Goal: Ask a question: Seek information or help from site administrators or community

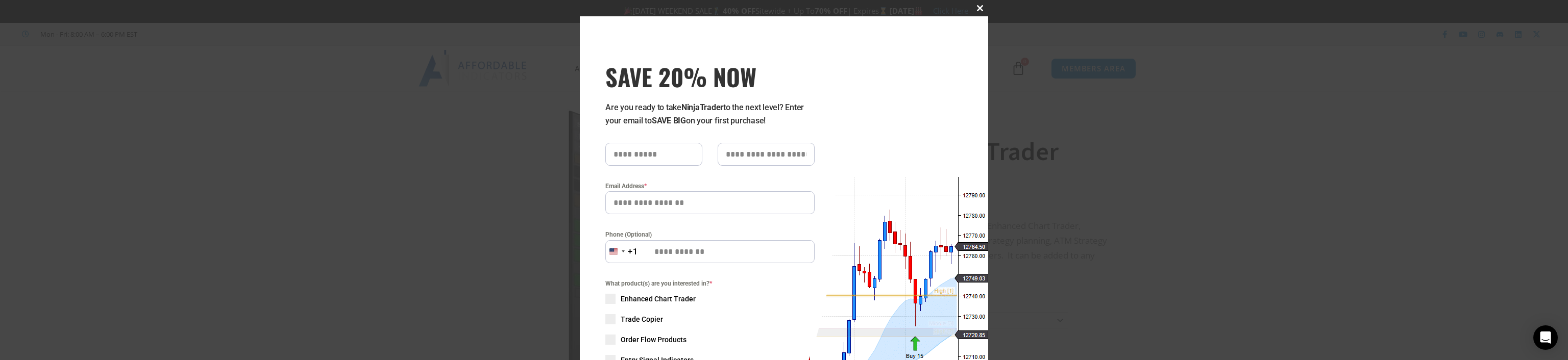
click at [975, 4] on button "Close this module" at bounding box center [980, 8] width 16 height 16
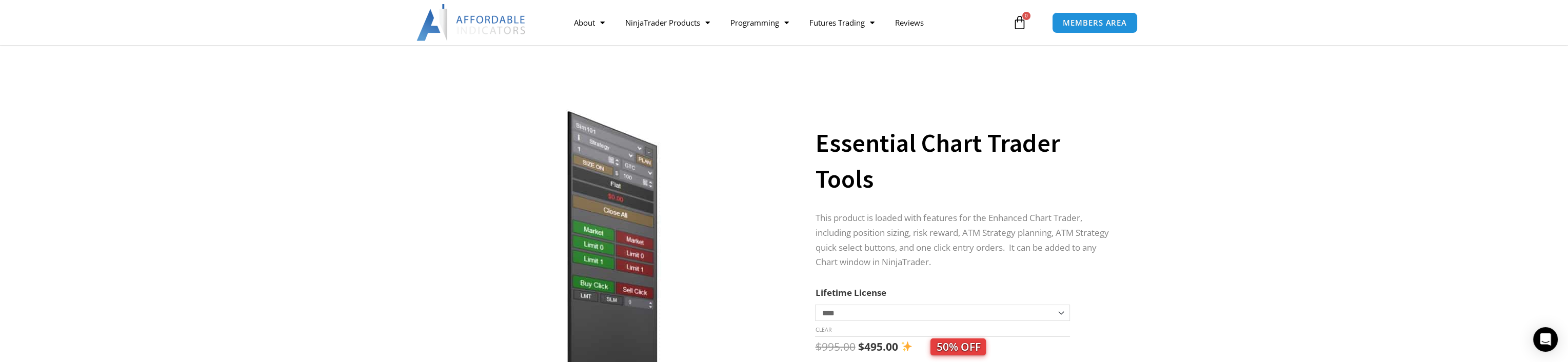
scroll to position [136, 0]
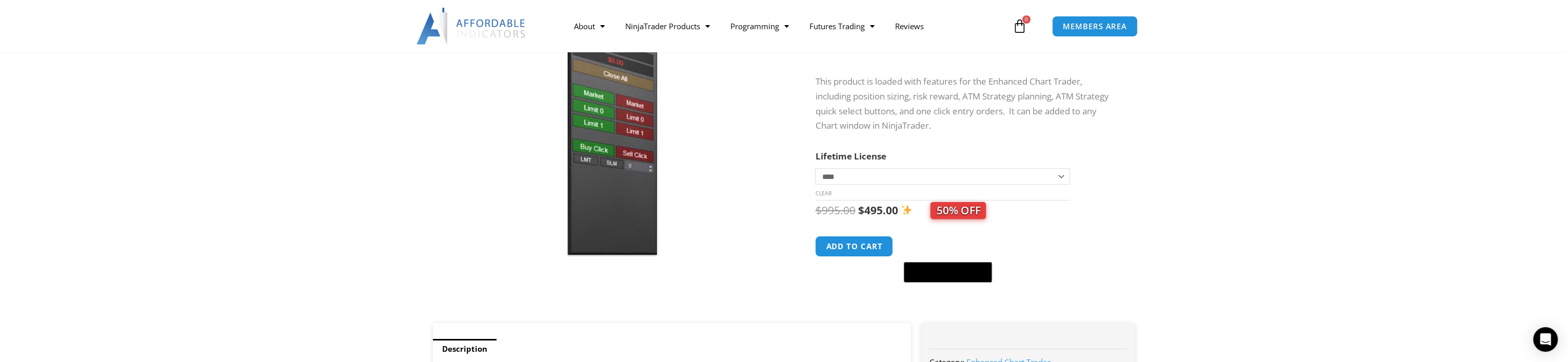
click at [861, 174] on select "**********" at bounding box center [942, 176] width 254 height 16
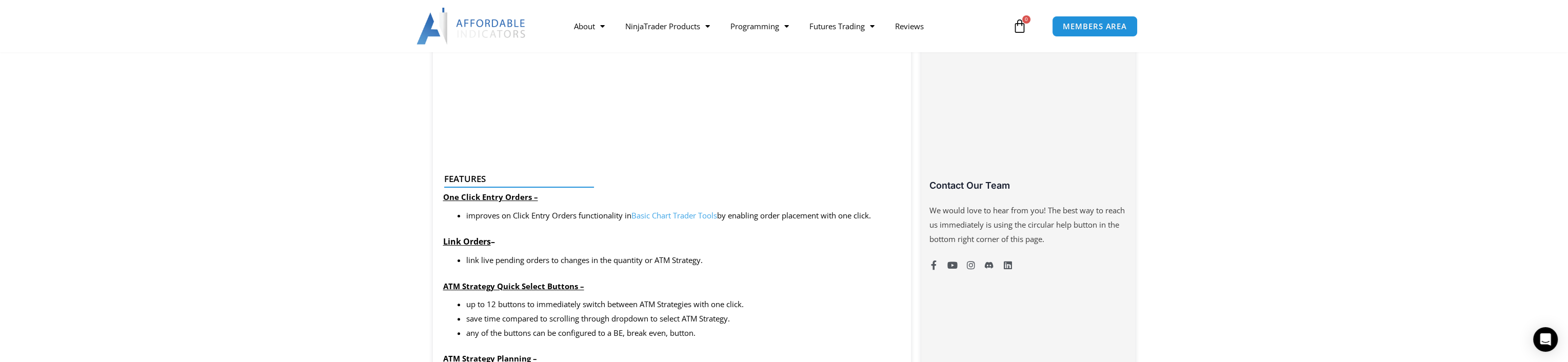
scroll to position [547, 0]
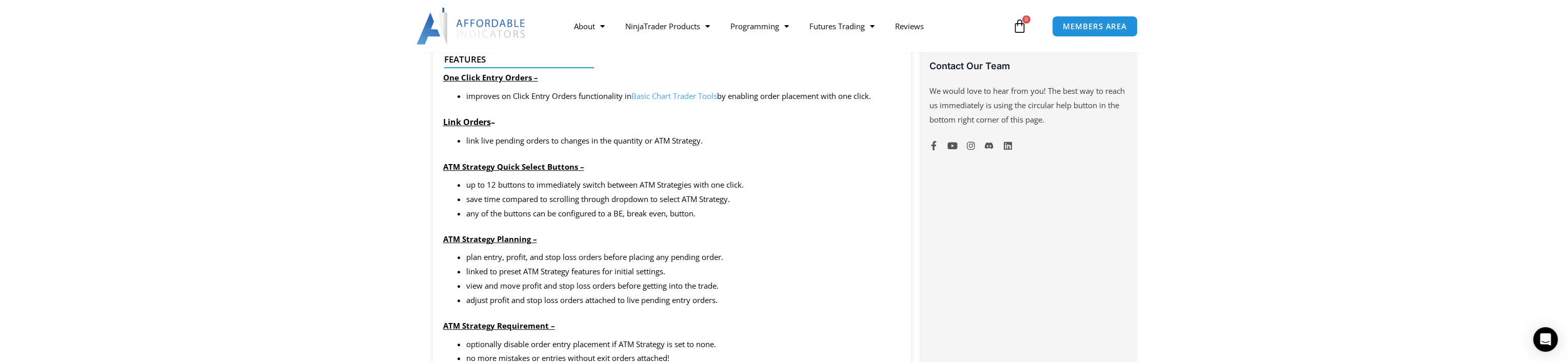
scroll to position [821, 0]
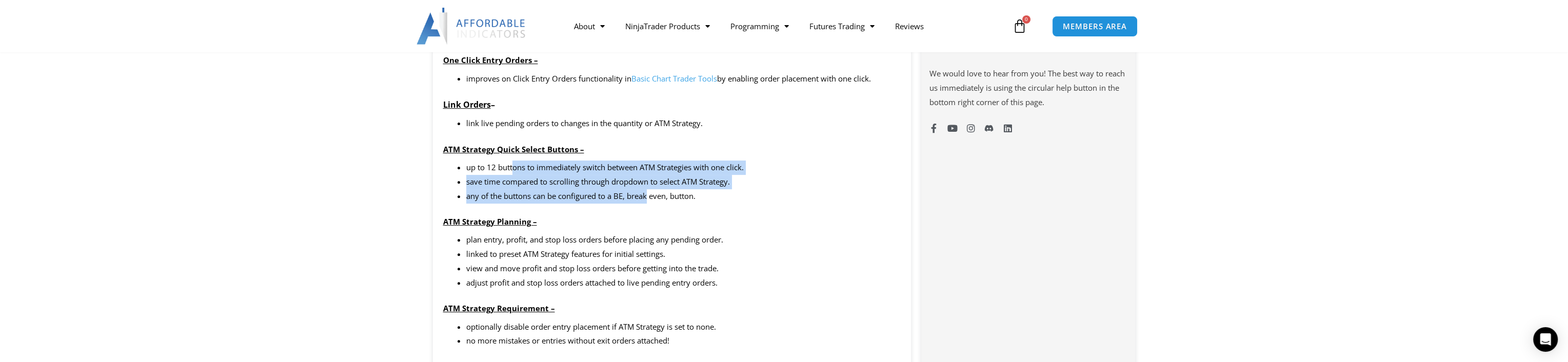
drag, startPoint x: 548, startPoint y: 166, endPoint x: 650, endPoint y: 193, distance: 105.5
click at [650, 193] on ul "up to 12 buttons to immediately switch between ATM Strategies with one click. s…" at bounding box center [684, 182] width 435 height 43
click at [650, 193] on li "any of the buttons can be configured to a BE, break even, button." at bounding box center [684, 196] width 435 height 14
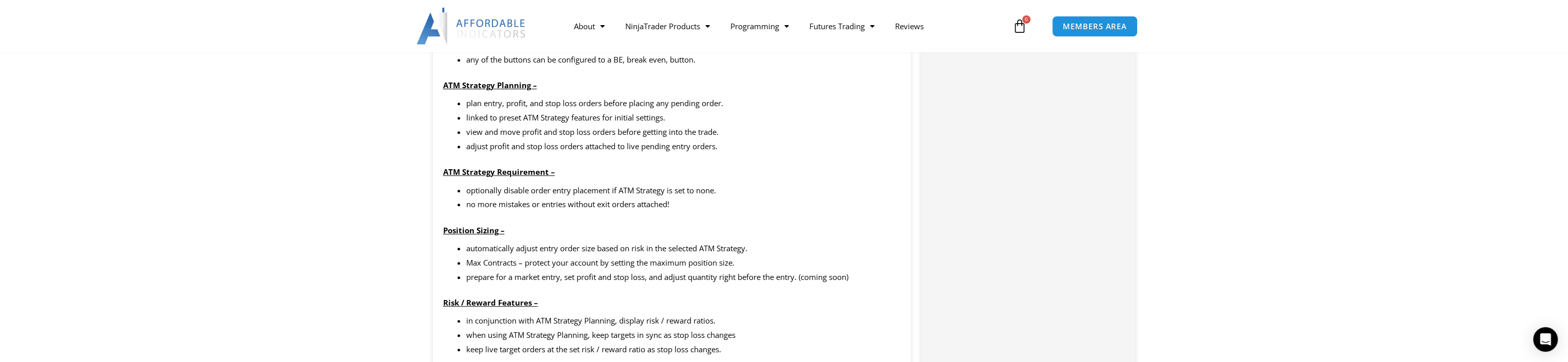
scroll to position [1095, 0]
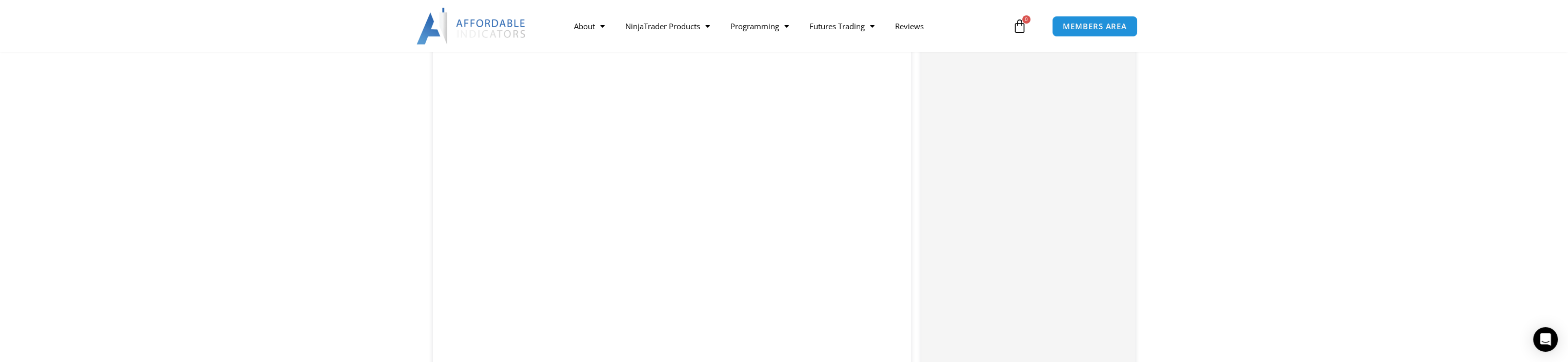
scroll to position [2090, 0]
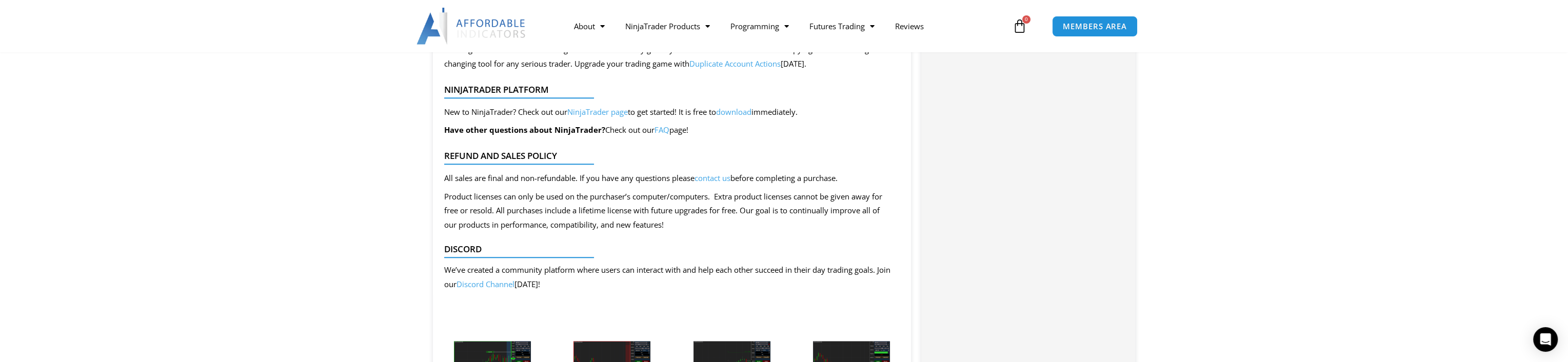
click at [666, 135] on link "FAQ" at bounding box center [662, 129] width 15 height 10
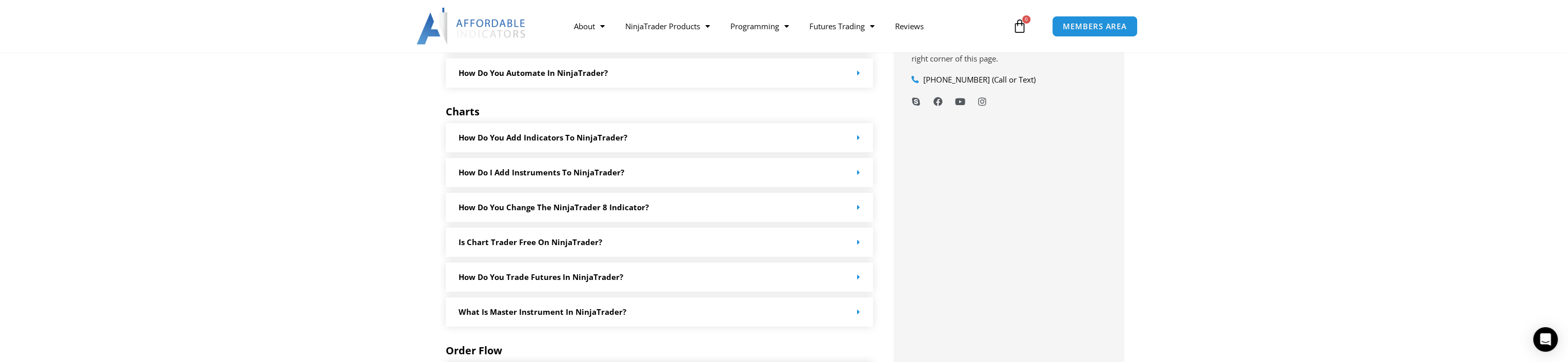
scroll to position [957, 0]
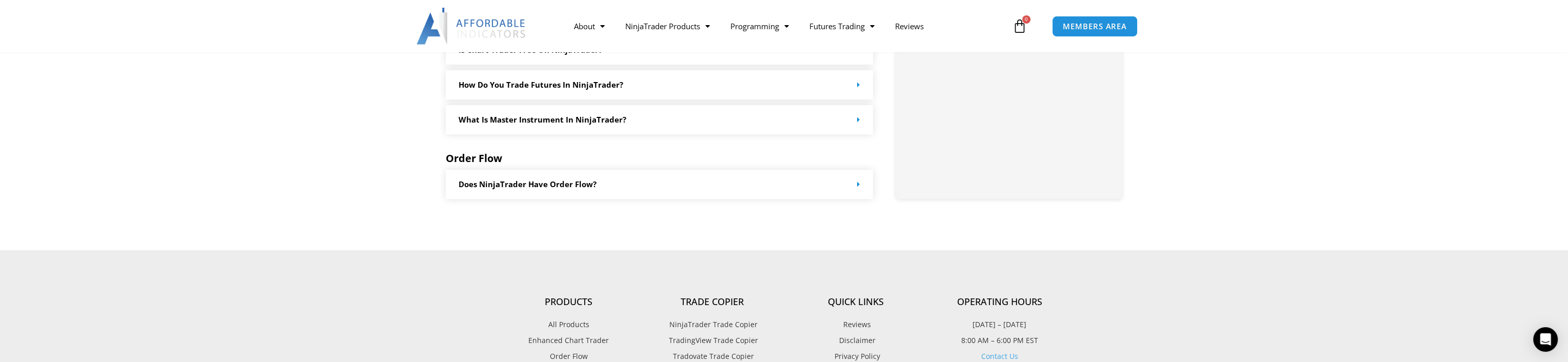
click at [1537, 342] on div "Open Intercom Messenger" at bounding box center [1544, 338] width 34 height 34
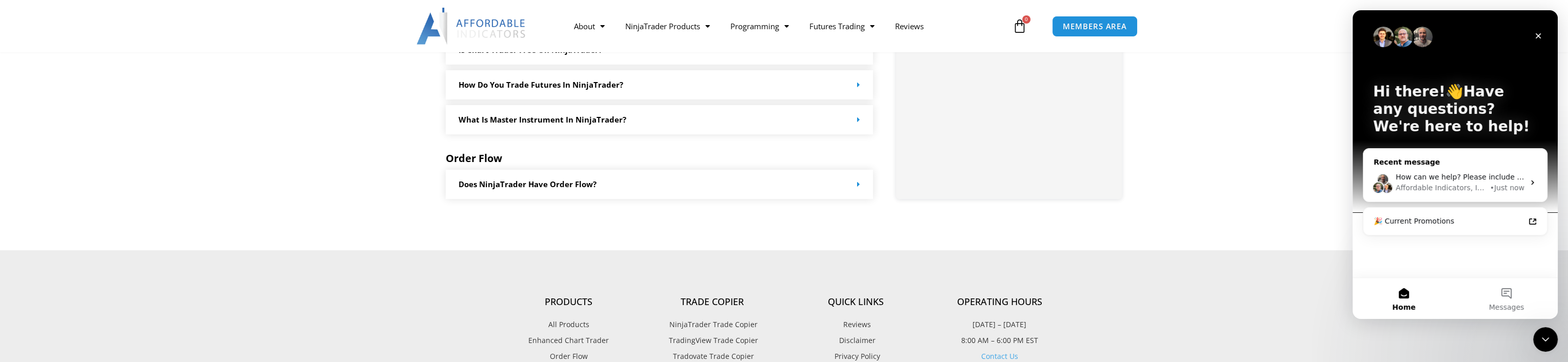
click at [1433, 173] on span "How can we help? Please include specific details or questions below! 👇" at bounding box center [1525, 177] width 259 height 9
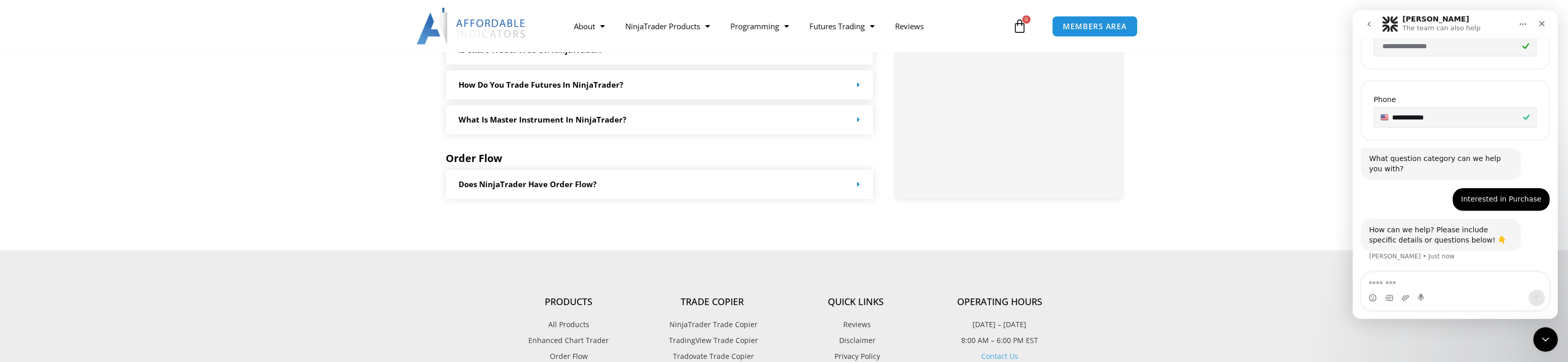
scroll to position [1095, 0]
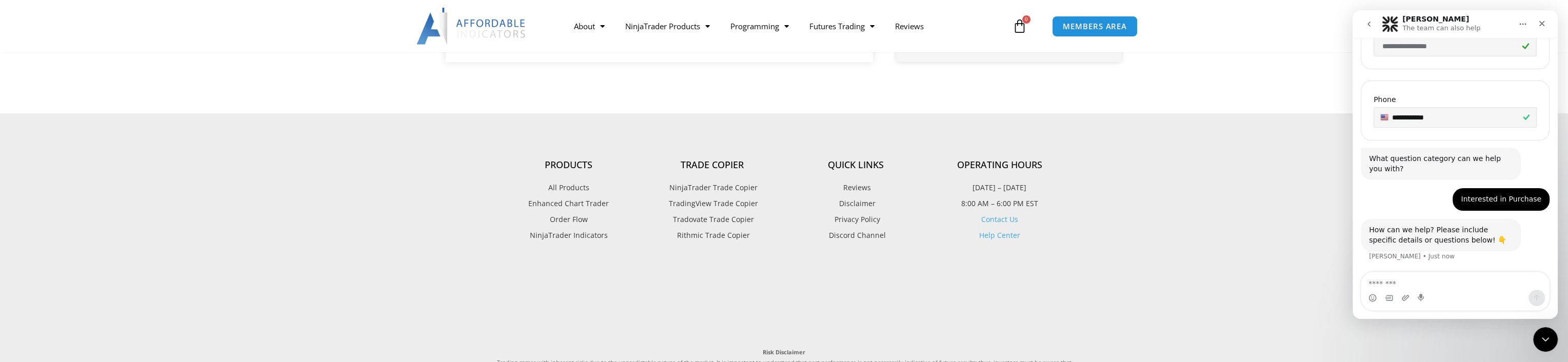
click at [1412, 280] on textarea "Message…" at bounding box center [1455, 281] width 188 height 17
type textarea "********"
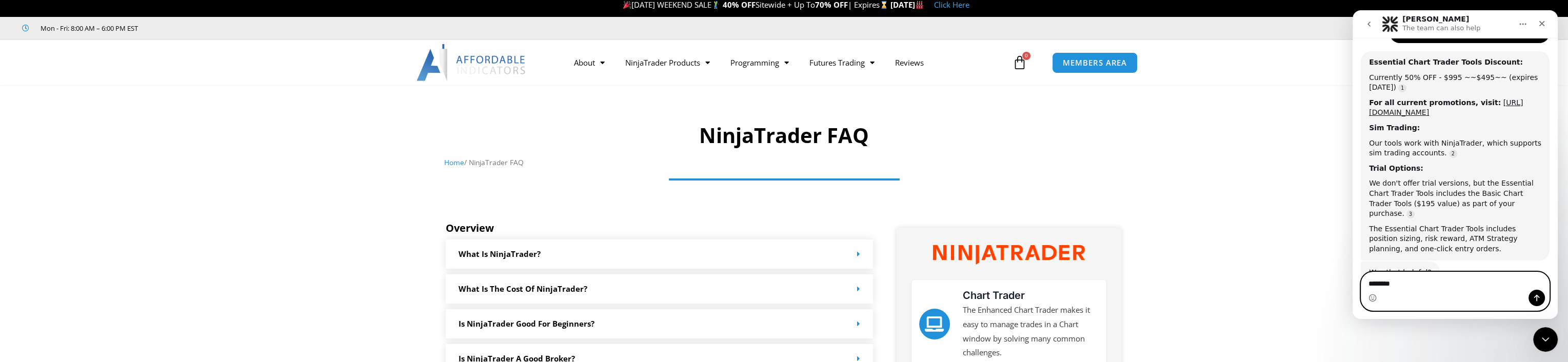
scroll to position [0, 0]
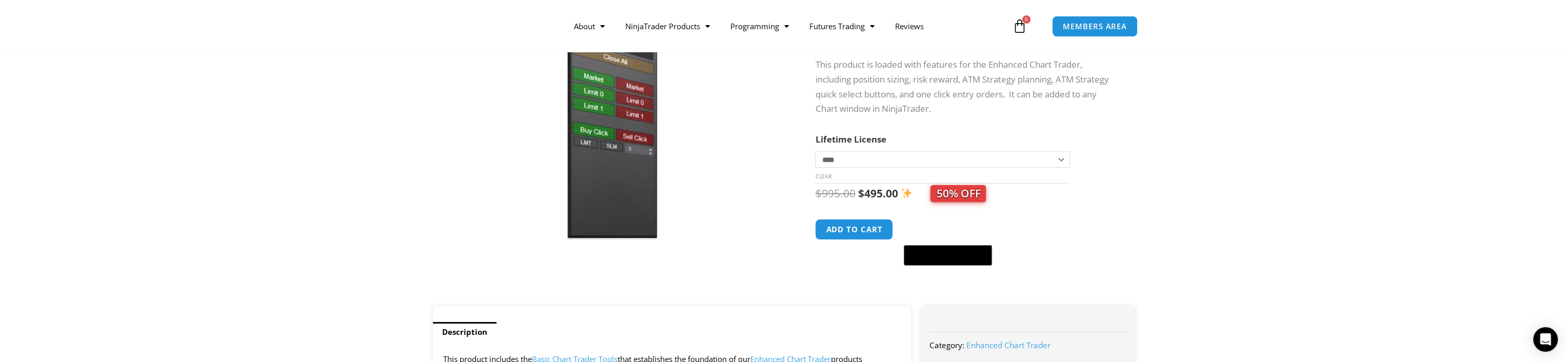
scroll to position [136, 0]
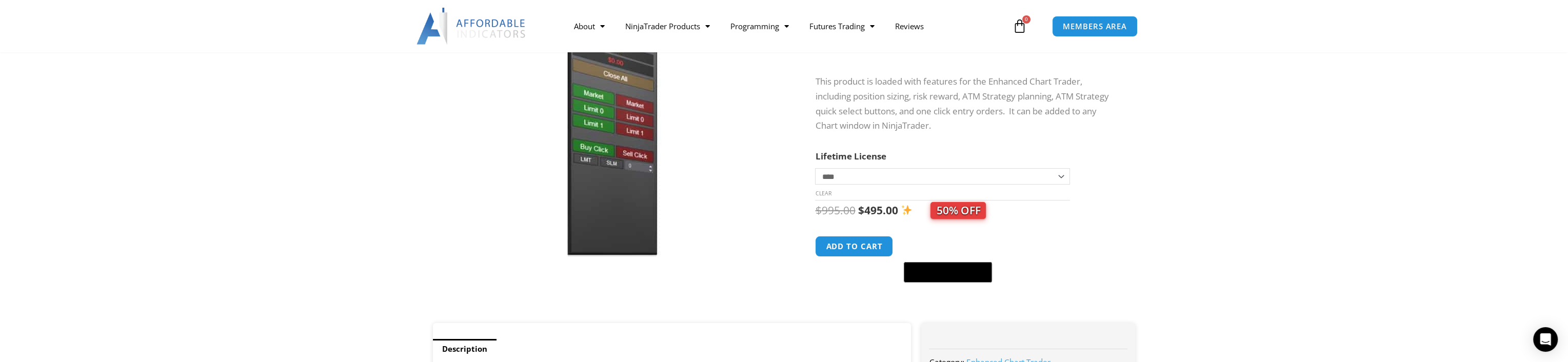
click at [877, 181] on select "**********" at bounding box center [942, 176] width 254 height 16
click at [1219, 172] on section "**********" at bounding box center [784, 144] width 1568 height 358
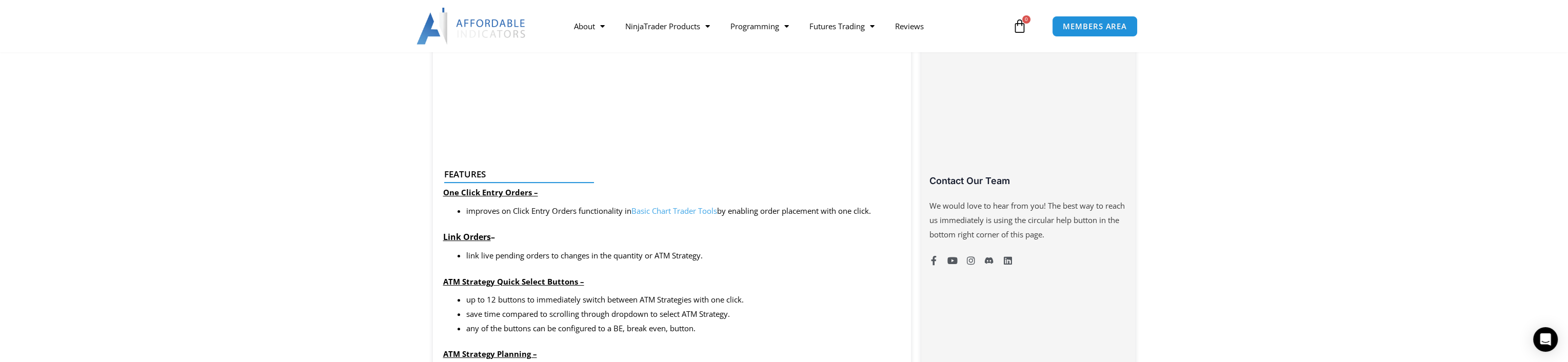
scroll to position [684, 0]
click at [673, 213] on link "Basic Chart Trader Tools" at bounding box center [673, 215] width 86 height 10
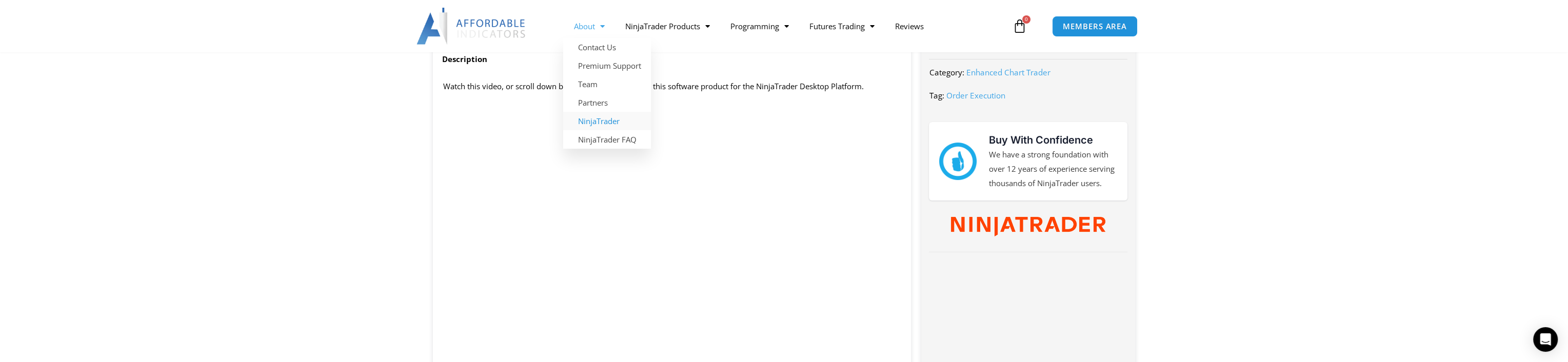
scroll to position [410, 0]
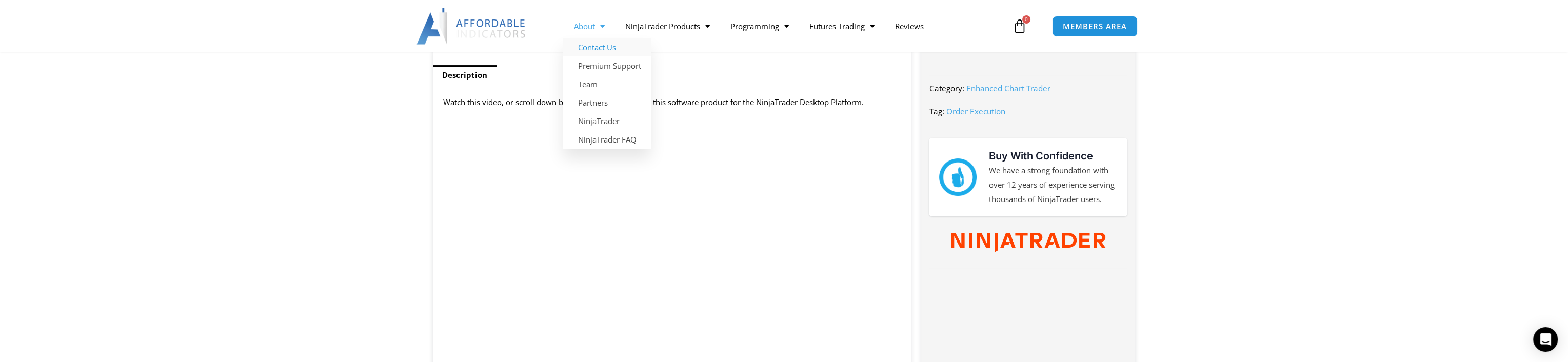
click at [593, 50] on link "Contact Us" at bounding box center [606, 47] width 88 height 19
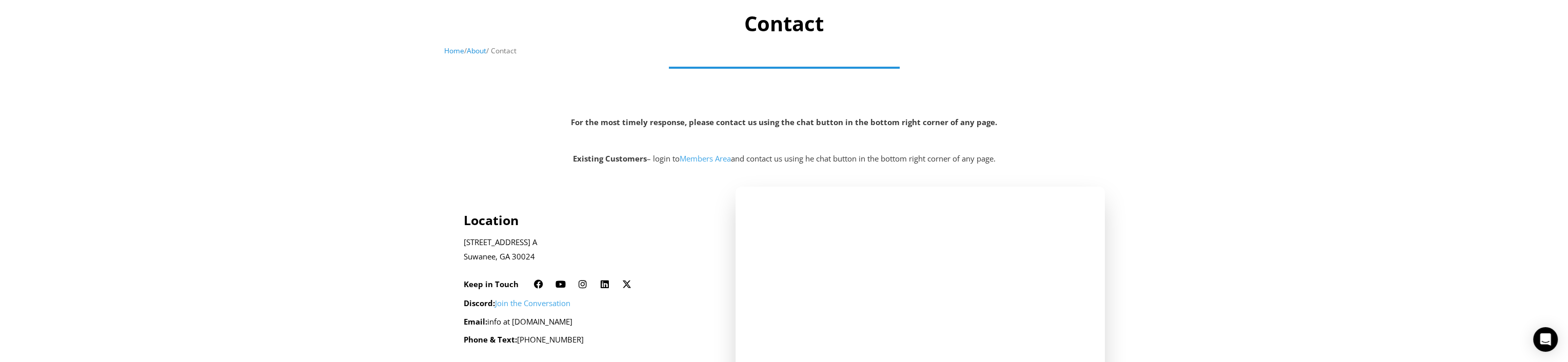
scroll to position [136, 0]
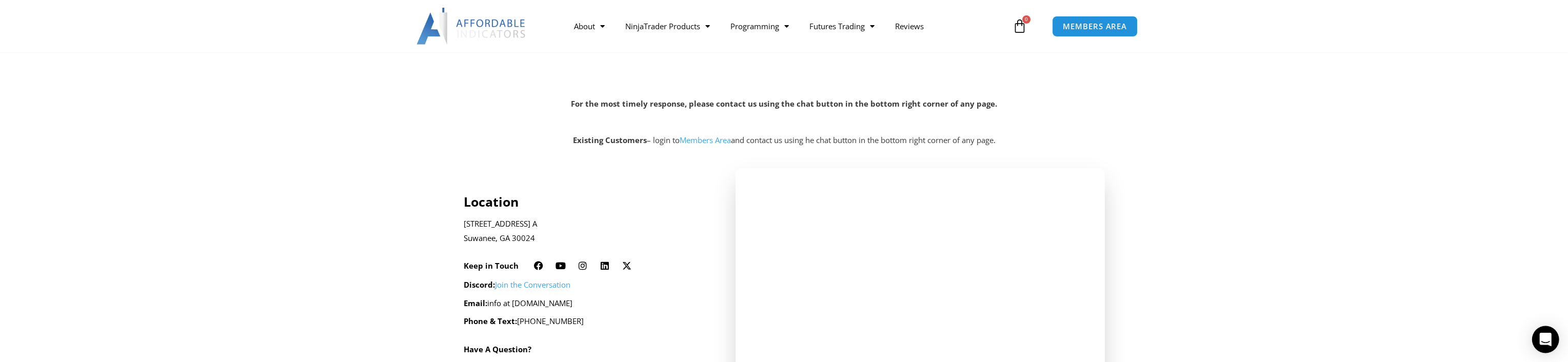
click at [1546, 341] on icon "Open Intercom Messenger" at bounding box center [1545, 339] width 11 height 13
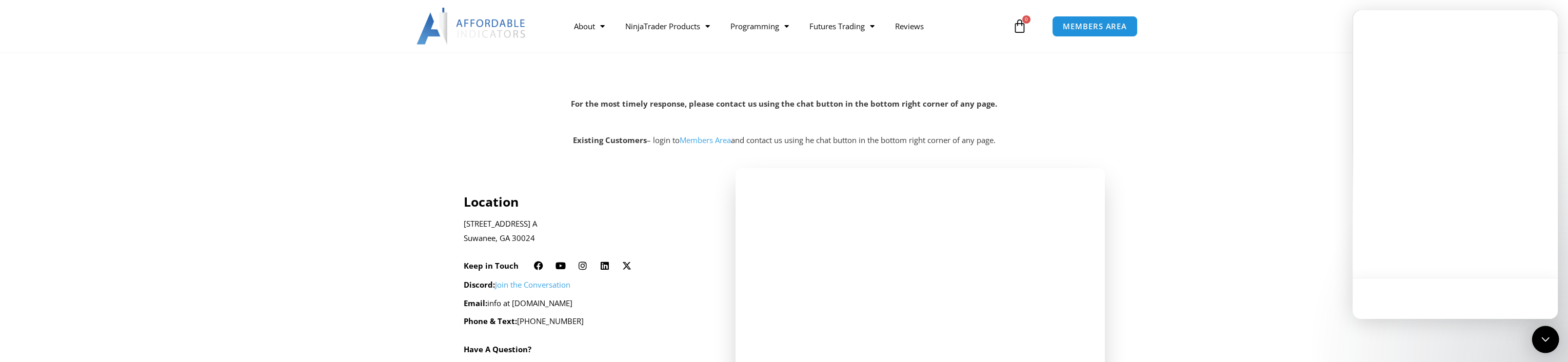
scroll to position [0, 0]
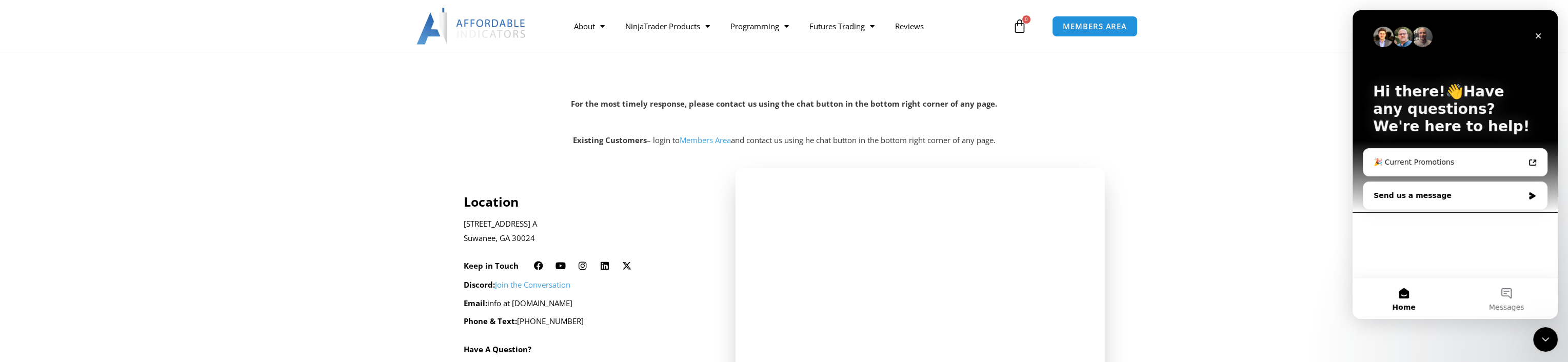
click at [1441, 195] on div "Send us a message" at bounding box center [1448, 195] width 150 height 10
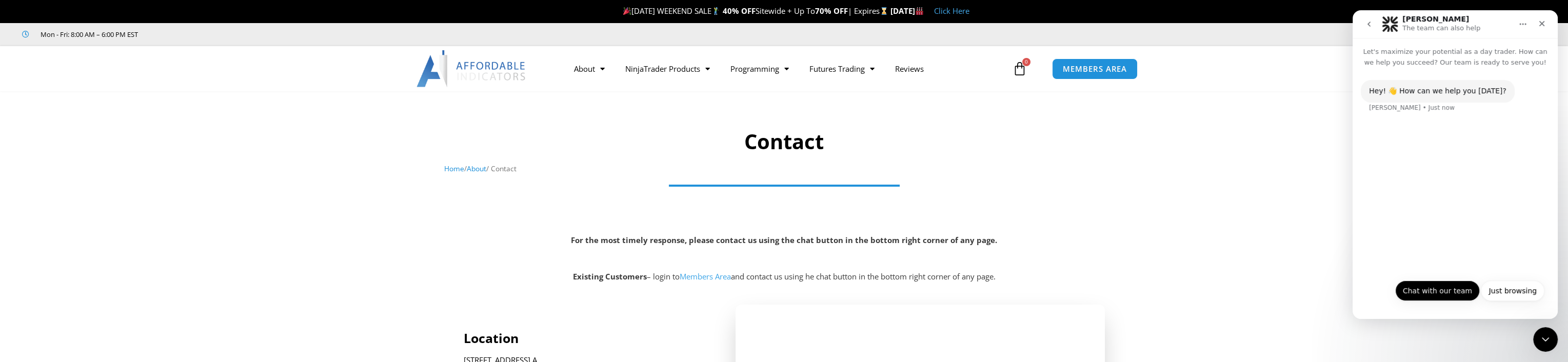
click at [1458, 296] on button "Chat with our team" at bounding box center [1438, 291] width 85 height 21
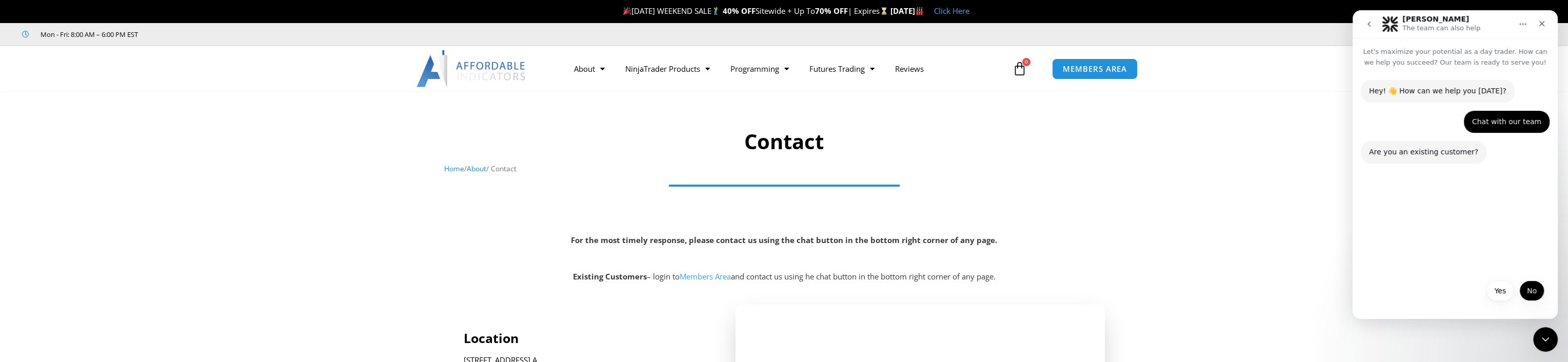
click at [1531, 293] on button "No" at bounding box center [1531, 291] width 26 height 21
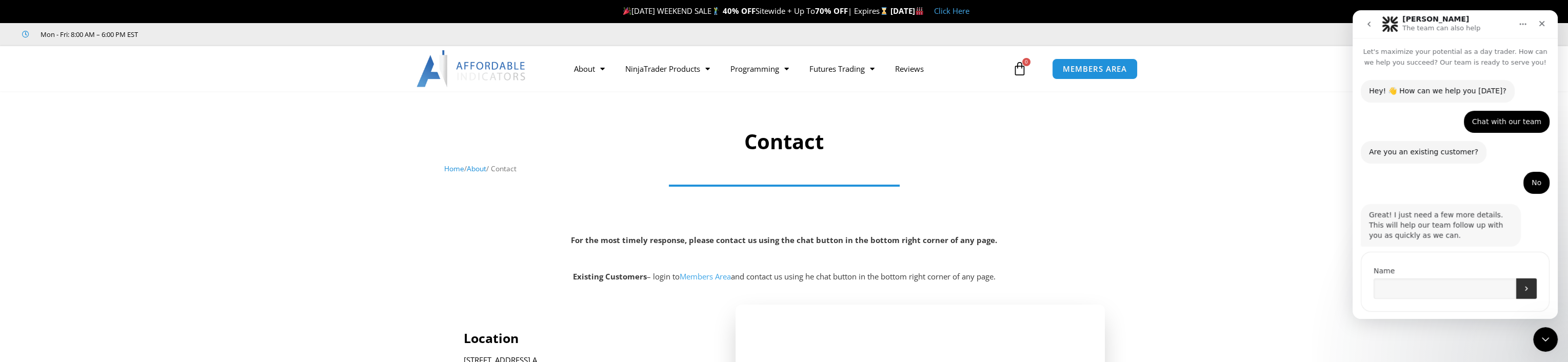
scroll to position [18, 0]
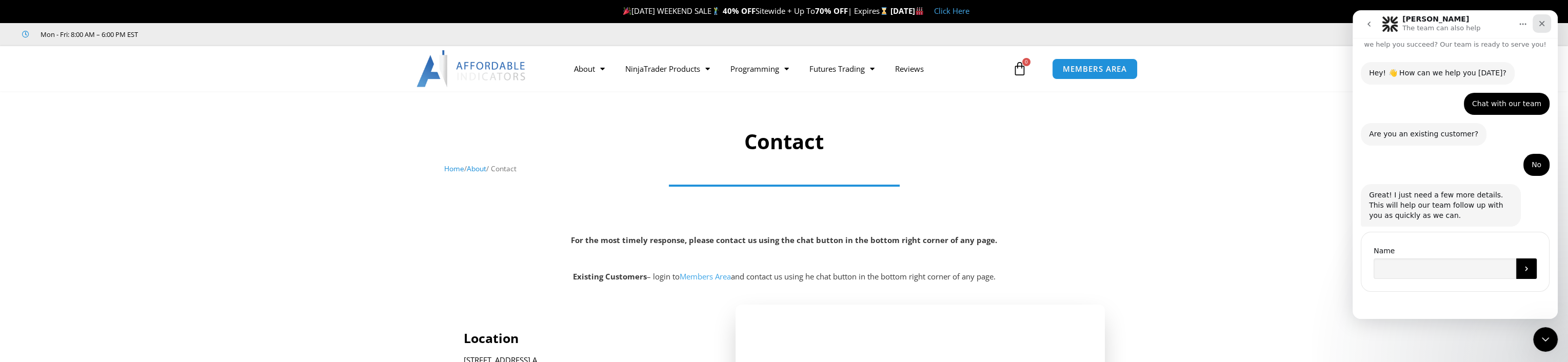
click at [1542, 23] on icon "Close" at bounding box center [1542, 24] width 6 height 6
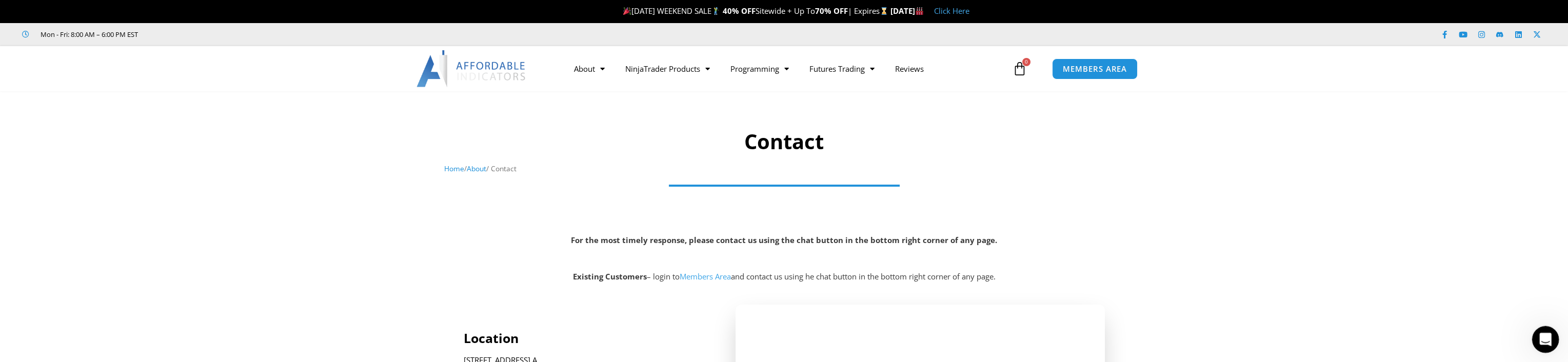
click at [1541, 336] on icon "Open Intercom Messenger" at bounding box center [1544, 338] width 17 height 17
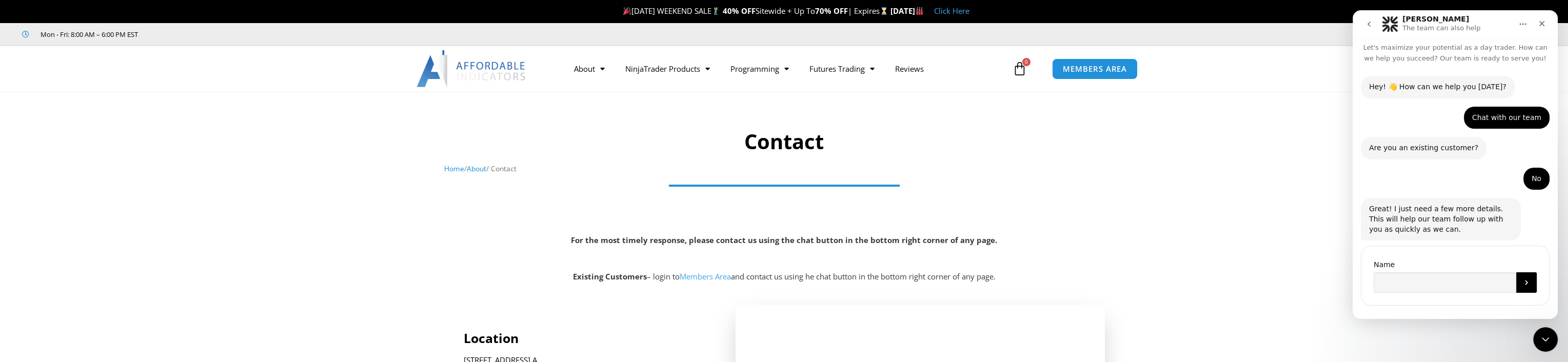
scroll to position [0, 0]
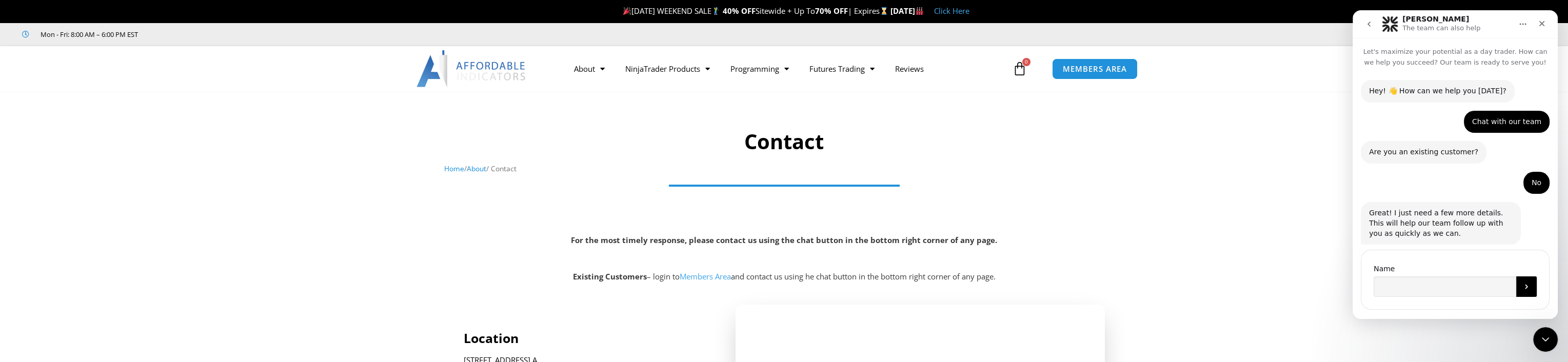
click at [1526, 22] on icon "Home" at bounding box center [1523, 24] width 9 height 9
click at [1418, 199] on div "No • Just now" at bounding box center [1456, 187] width 189 height 31
click at [1414, 288] on input "Name" at bounding box center [1444, 287] width 143 height 21
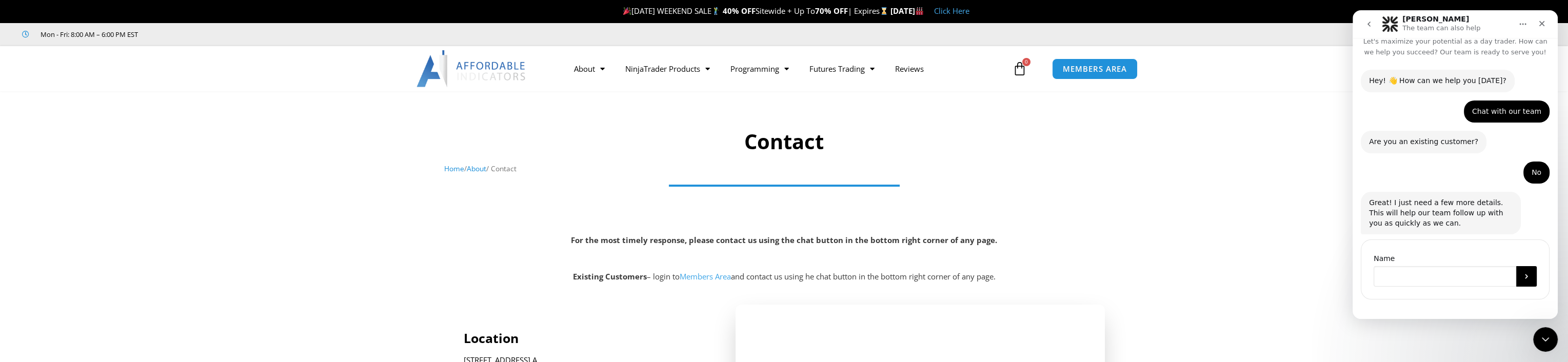
scroll to position [18, 0]
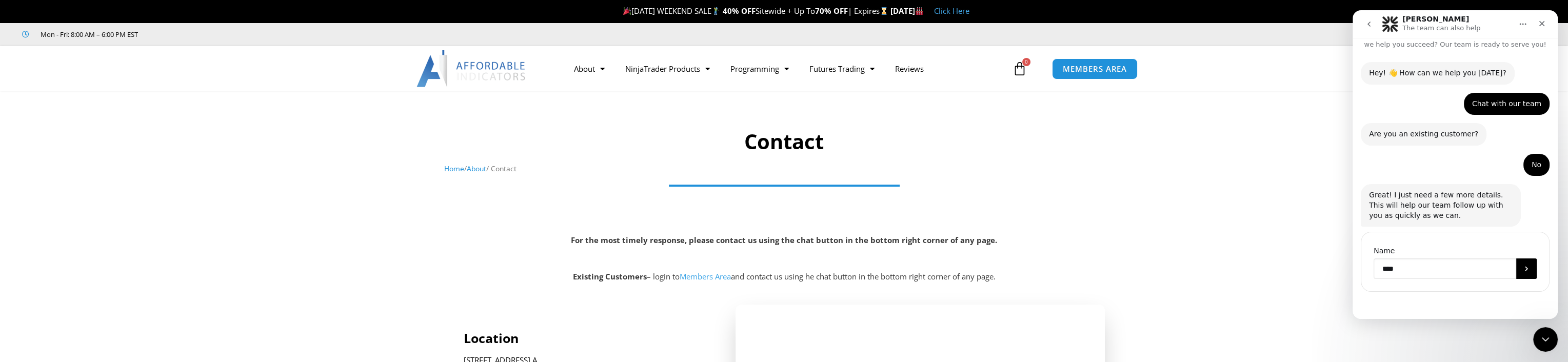
type input "*****"
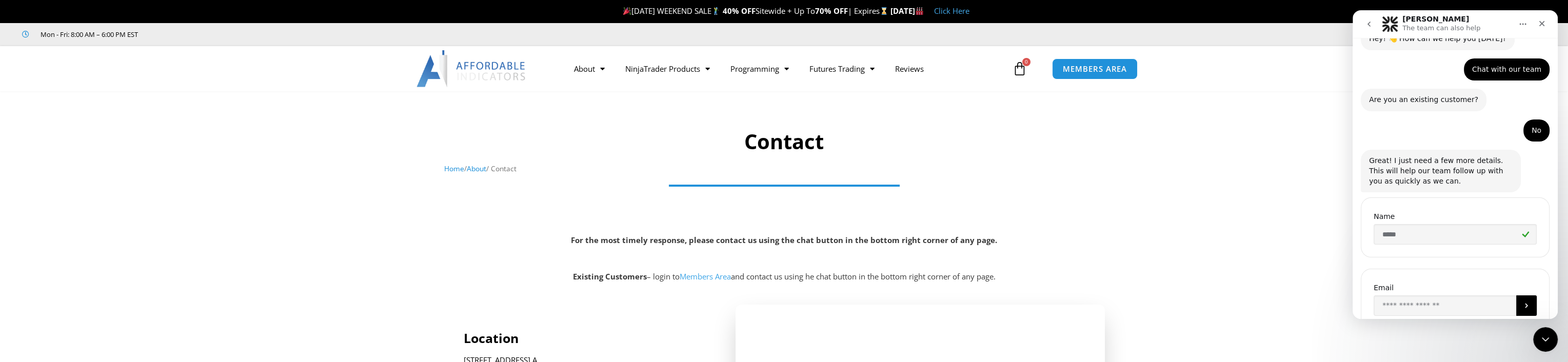
scroll to position [89, 0]
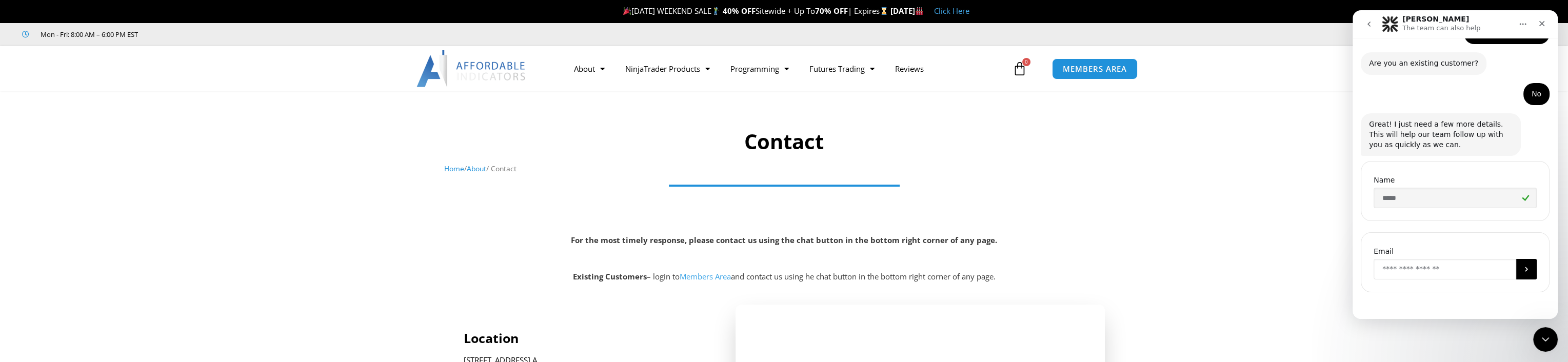
click at [1417, 260] on input "Enter your email" at bounding box center [1444, 269] width 143 height 21
type input "**********"
click at [1516, 267] on button "Submit" at bounding box center [1526, 269] width 21 height 21
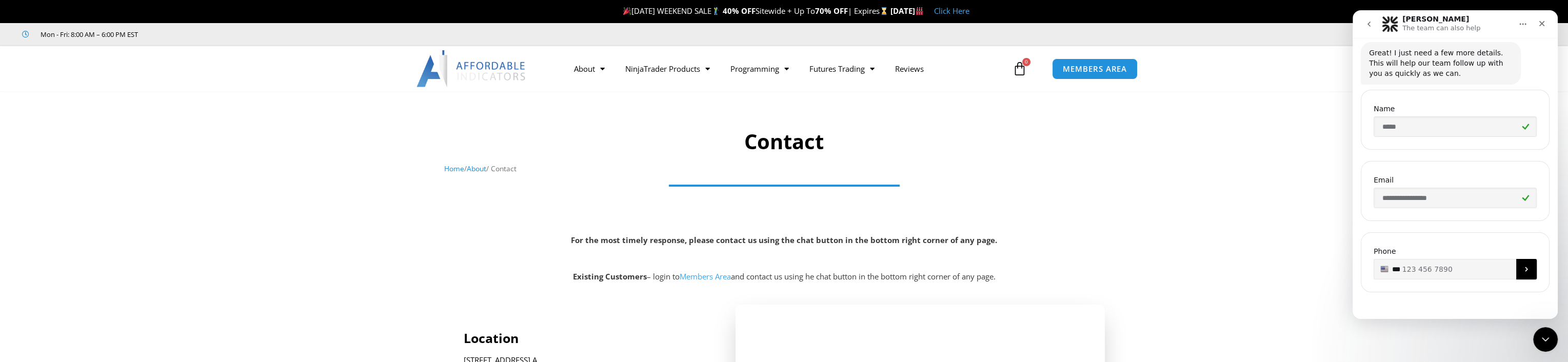
click at [1523, 266] on icon "Submit" at bounding box center [1526, 269] width 9 height 9
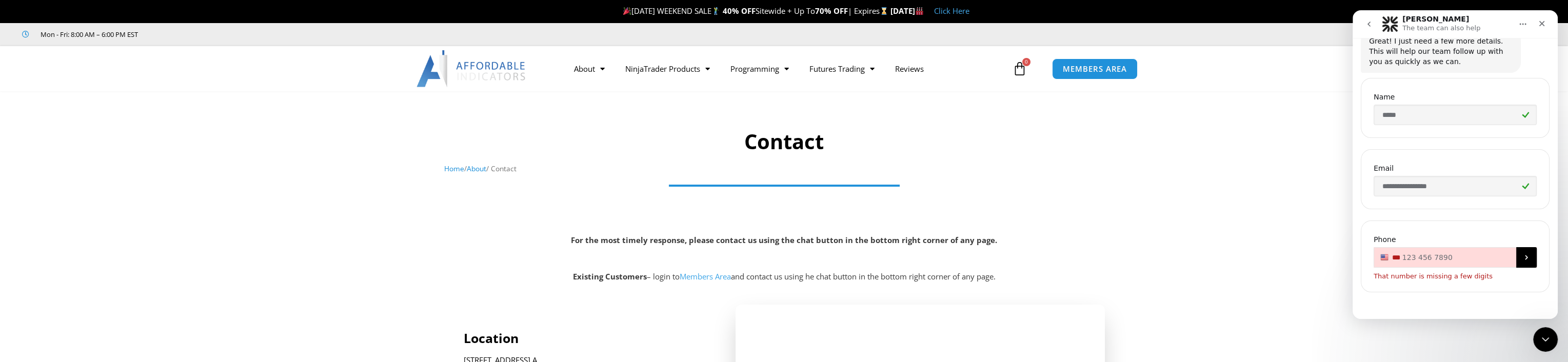
click at [1399, 260] on input "**" at bounding box center [1455, 258] width 163 height 21
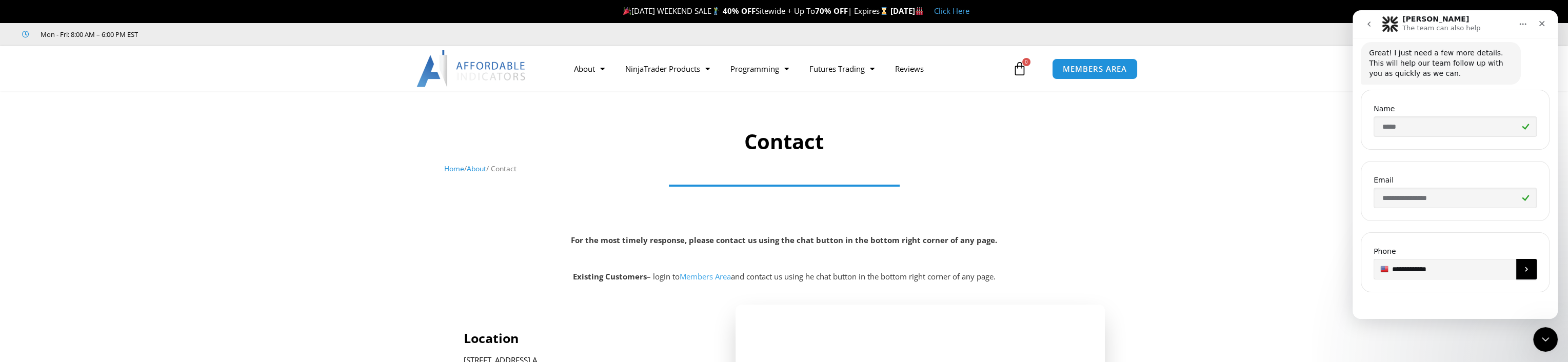
type input "**********"
click at [1528, 267] on button "Submit" at bounding box center [1526, 269] width 21 height 21
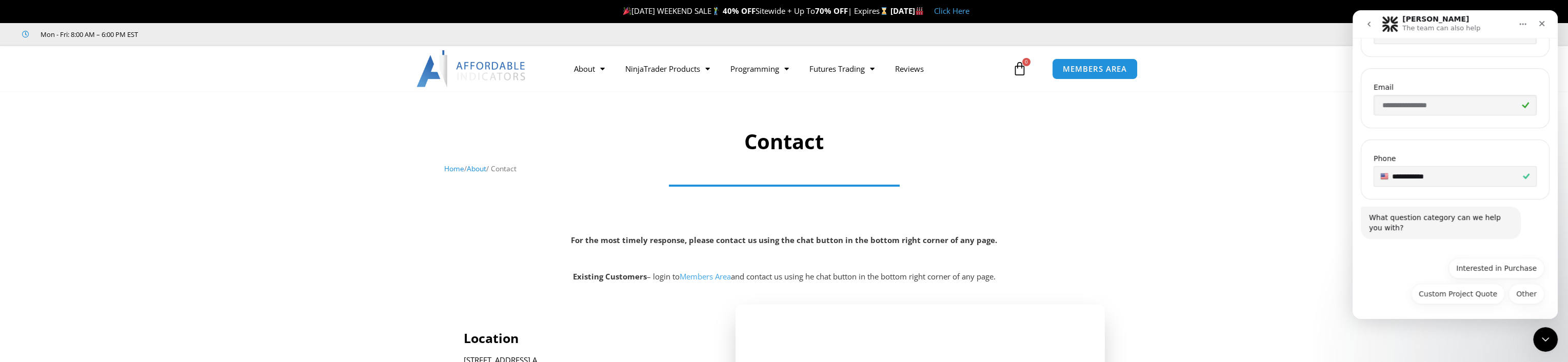
scroll to position [254, 0]
click at [1484, 267] on button "Interested in Purchase" at bounding box center [1497, 267] width 96 height 21
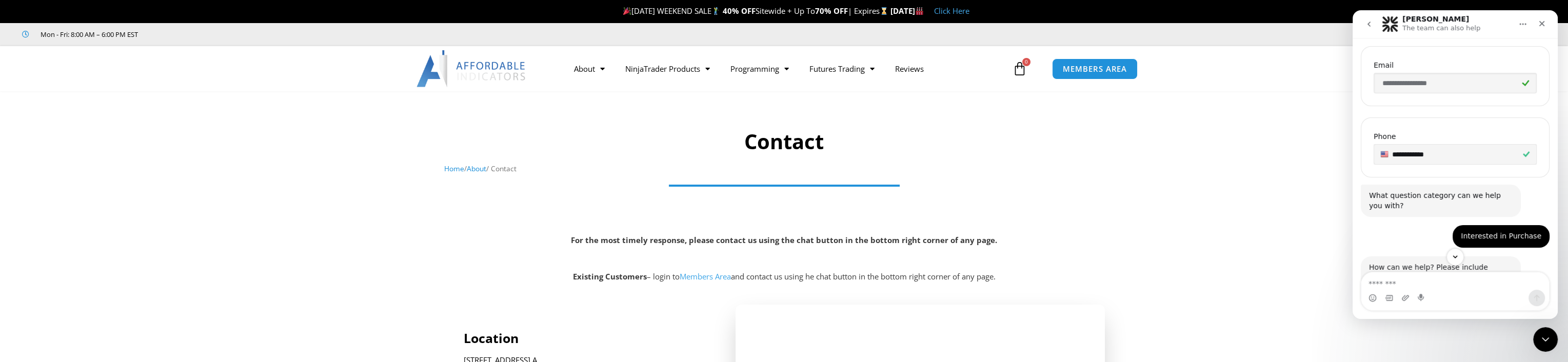
scroll to position [312, 0]
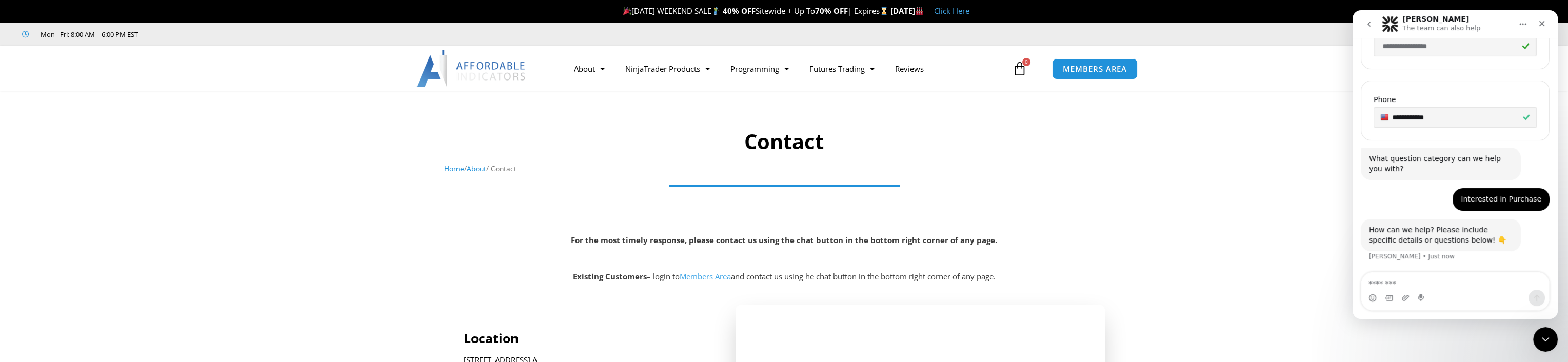
click at [1435, 287] on textarea "Message…" at bounding box center [1455, 281] width 188 height 17
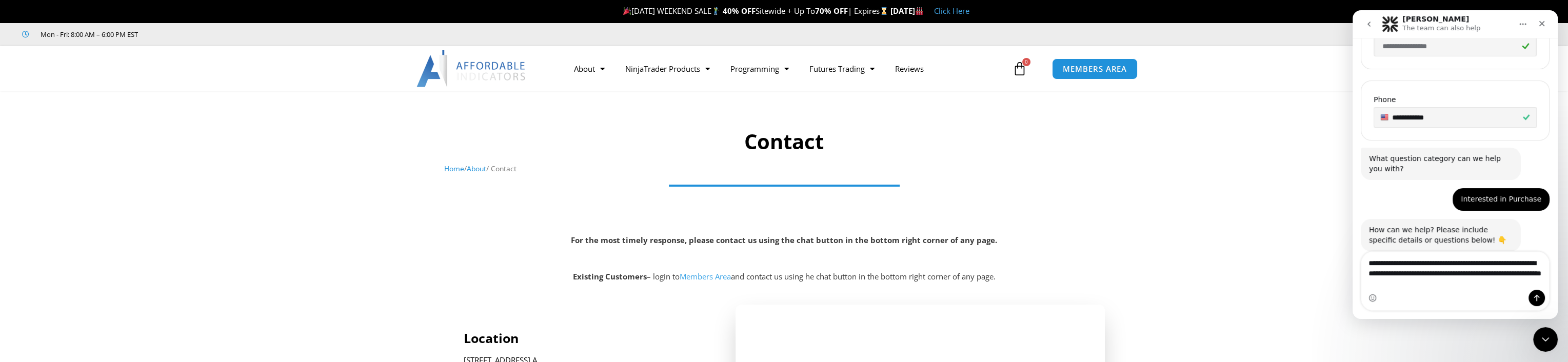
type textarea "**********"
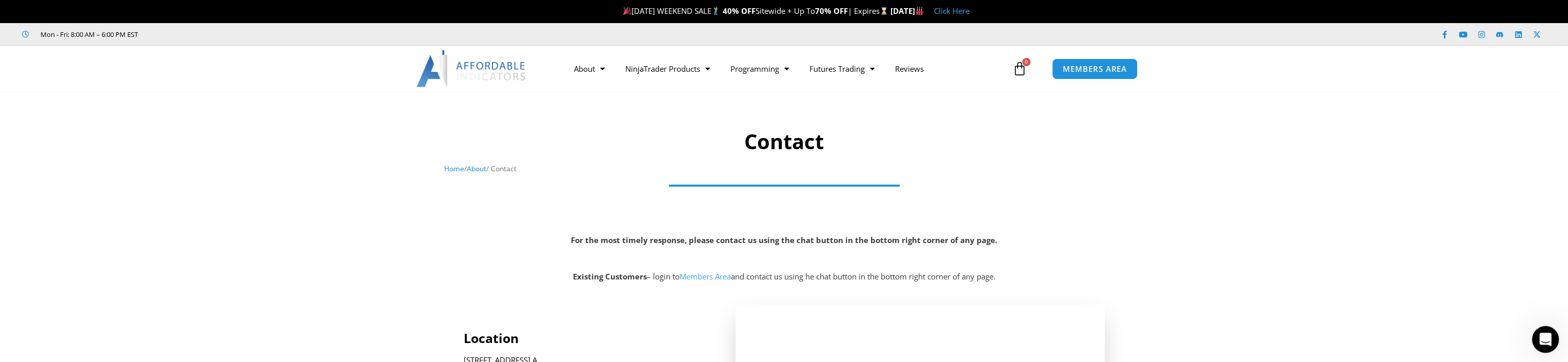
click at [1544, 344] on icon "Open Intercom Messenger" at bounding box center [1544, 338] width 17 height 17
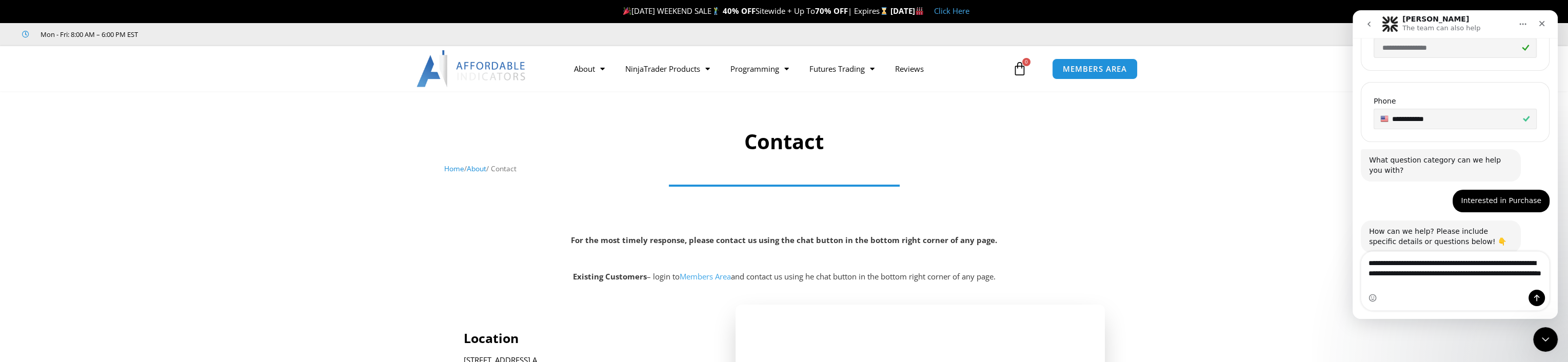
scroll to position [333, 0]
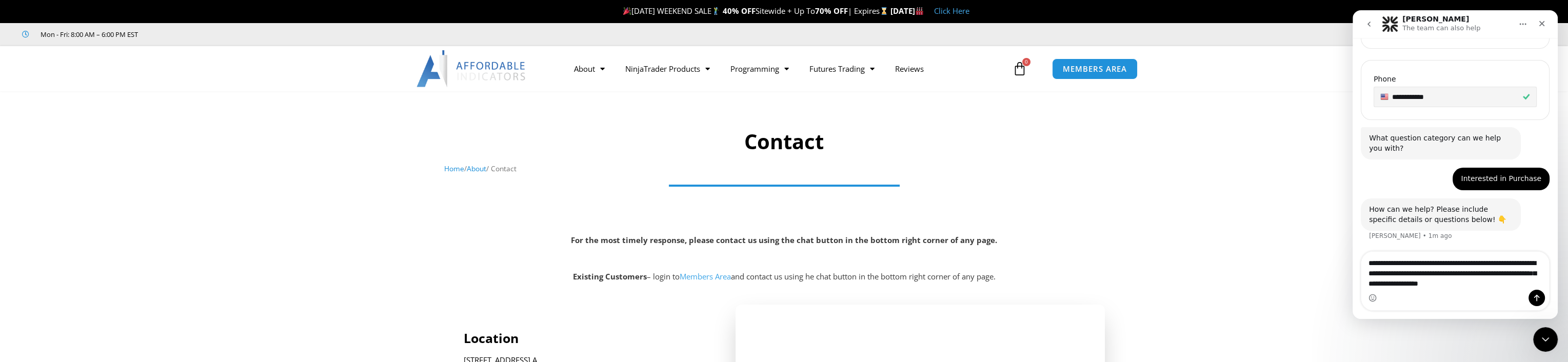
type textarea "**********"
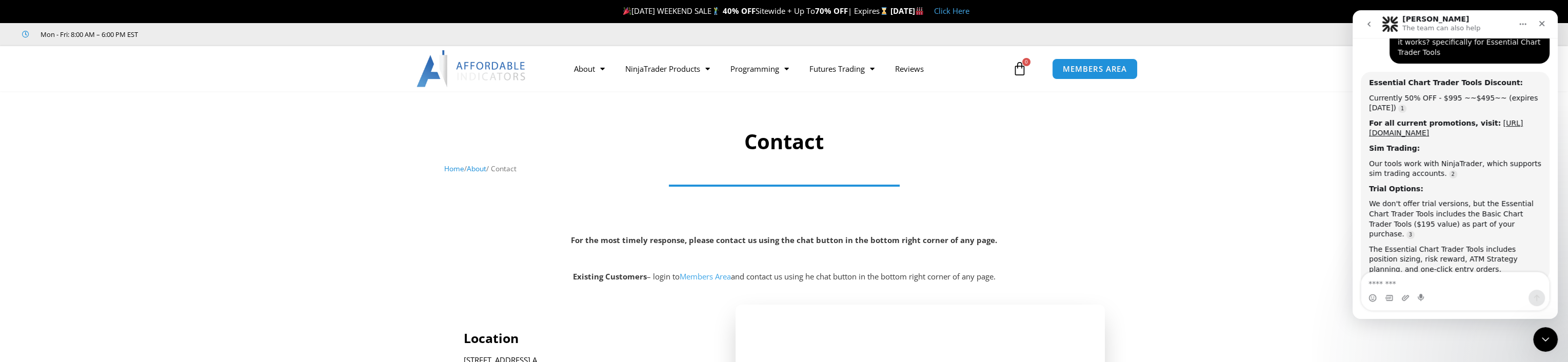
scroll to position [587, 0]
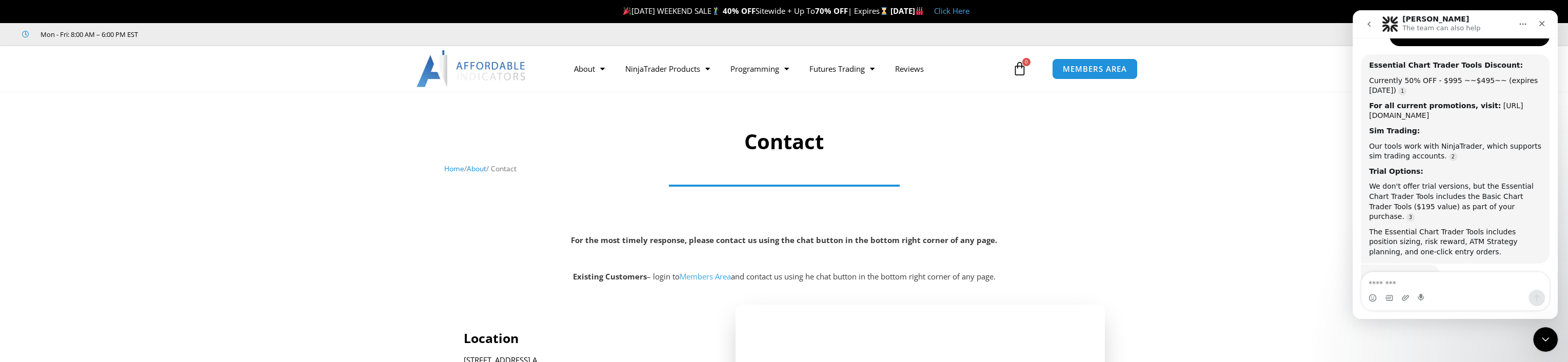
click at [1464, 109] on link "[URL][DOMAIN_NAME]" at bounding box center [1445, 112] width 154 height 19
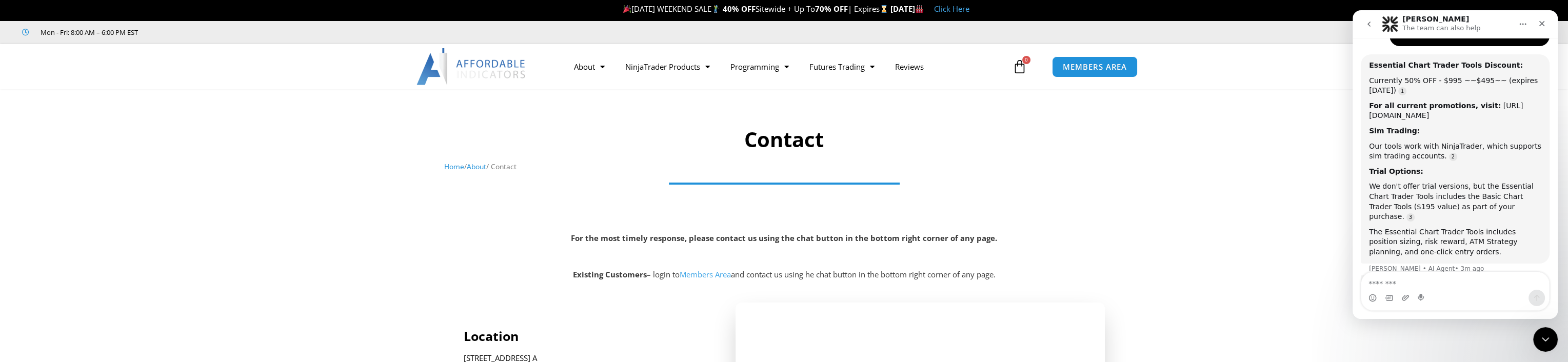
scroll to position [0, 0]
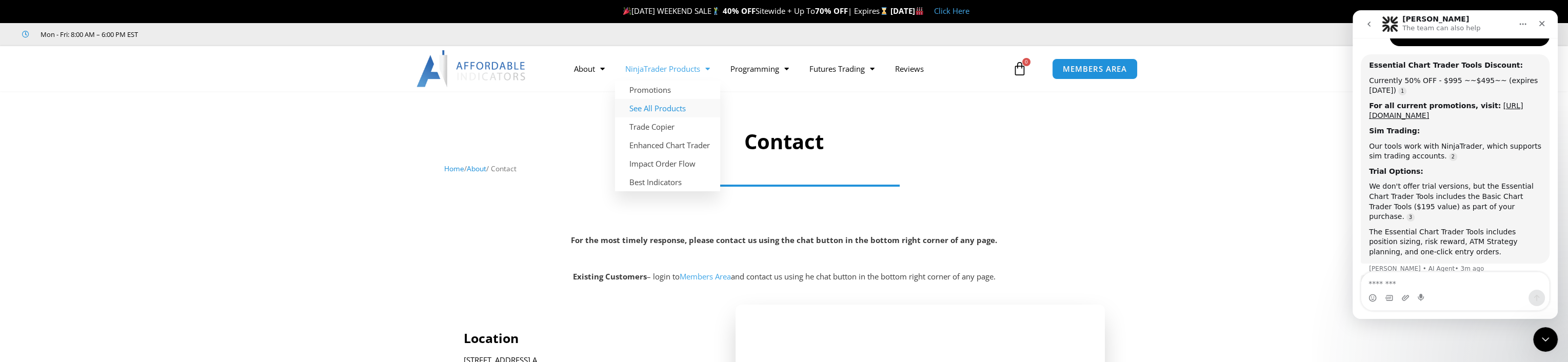
click at [642, 105] on link "See All Products" at bounding box center [667, 109] width 105 height 19
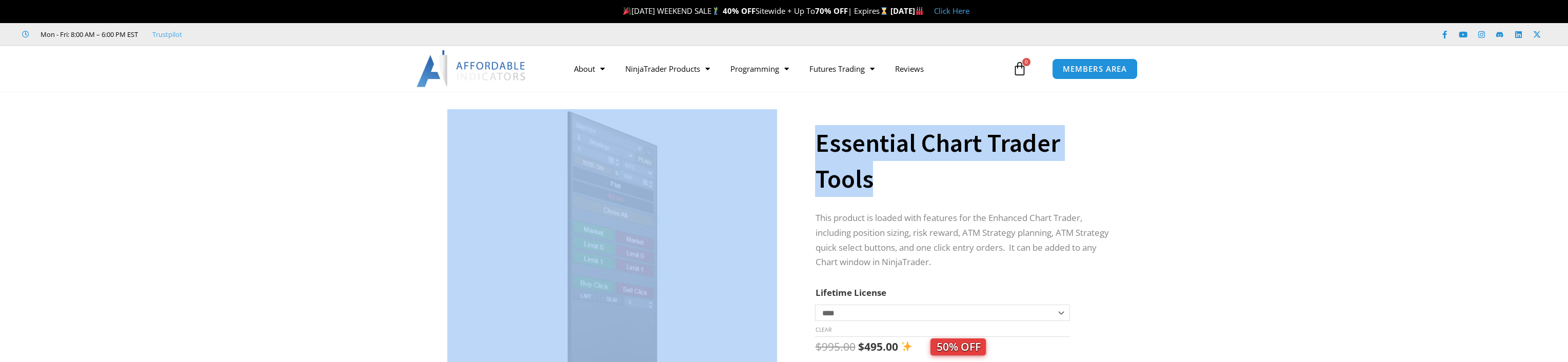
drag, startPoint x: 880, startPoint y: 186, endPoint x: 782, endPoint y: 141, distance: 107.8
click at [782, 141] on div "**********" at bounding box center [784, 281] width 713 height 358
click at [858, 166] on h1 "Essential Chart Trader Tools" at bounding box center [964, 162] width 299 height 72
click at [870, 177] on h1 "Essential Chart Trader Tools" at bounding box center [964, 162] width 299 height 72
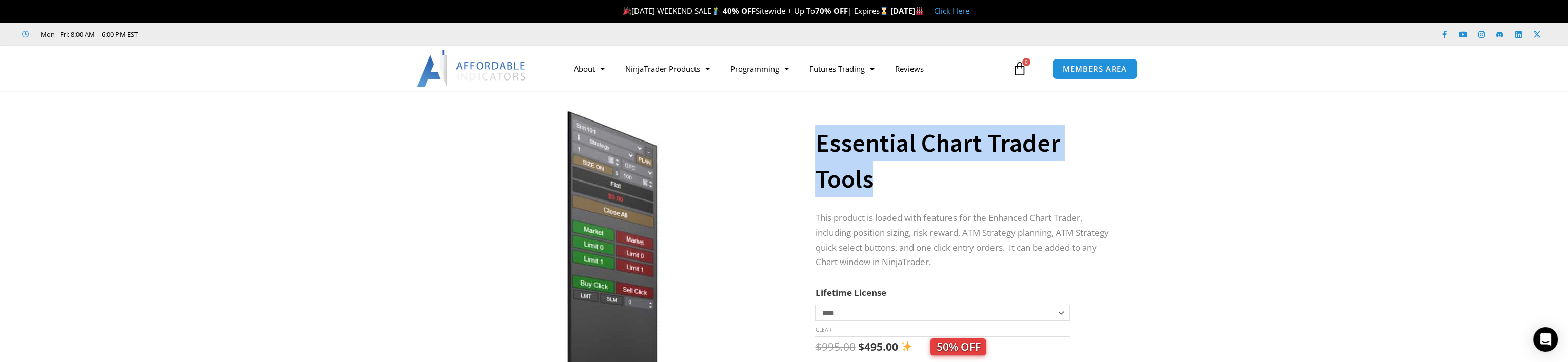
drag, startPoint x: 817, startPoint y: 139, endPoint x: 875, endPoint y: 187, distance: 75.3
click at [875, 187] on h1 "Essential Chart Trader Tools" at bounding box center [964, 162] width 299 height 72
copy h1 "Essential Chart Trader Tools"
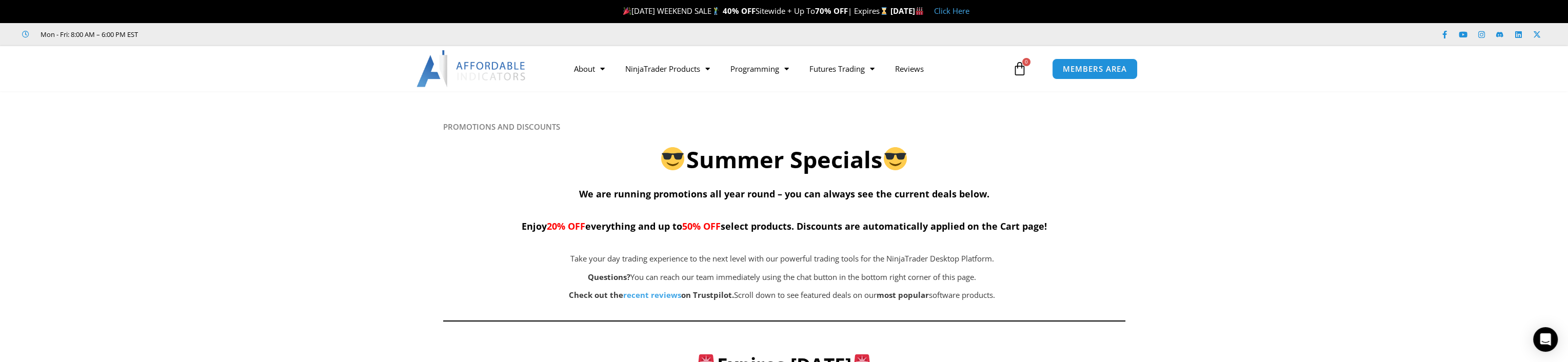
scroll to position [791, 0]
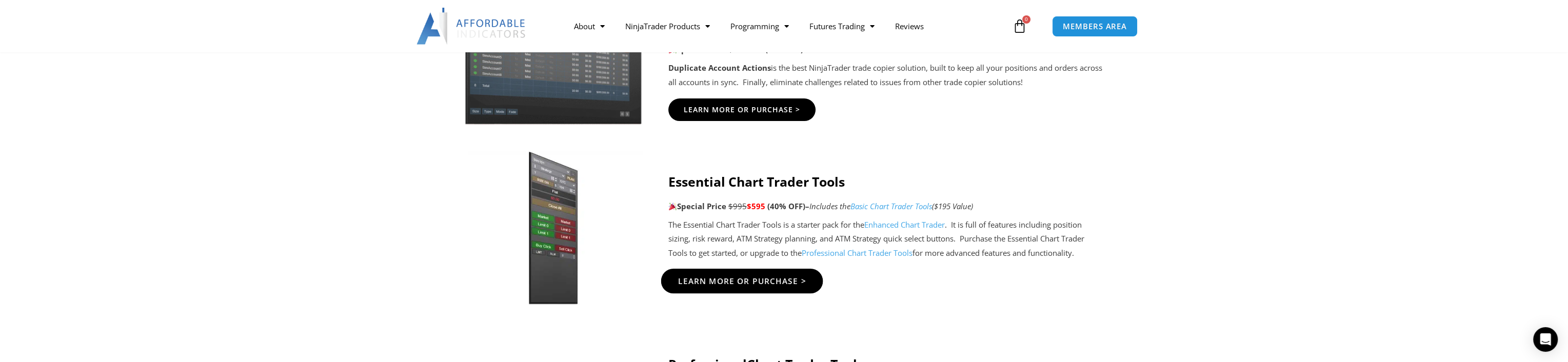
click at [744, 280] on span "Learn More Or Purchase >" at bounding box center [741, 281] width 128 height 8
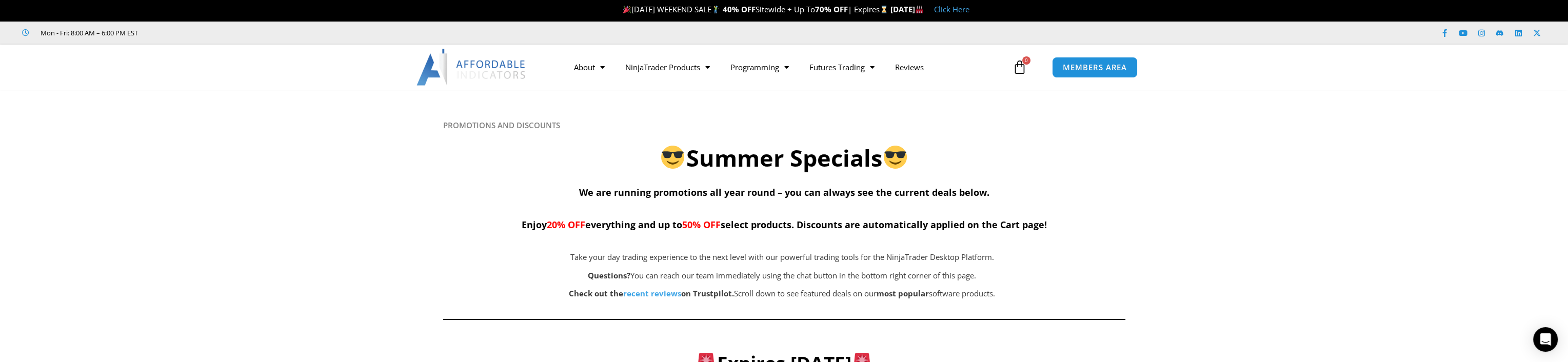
scroll to position [0, 0]
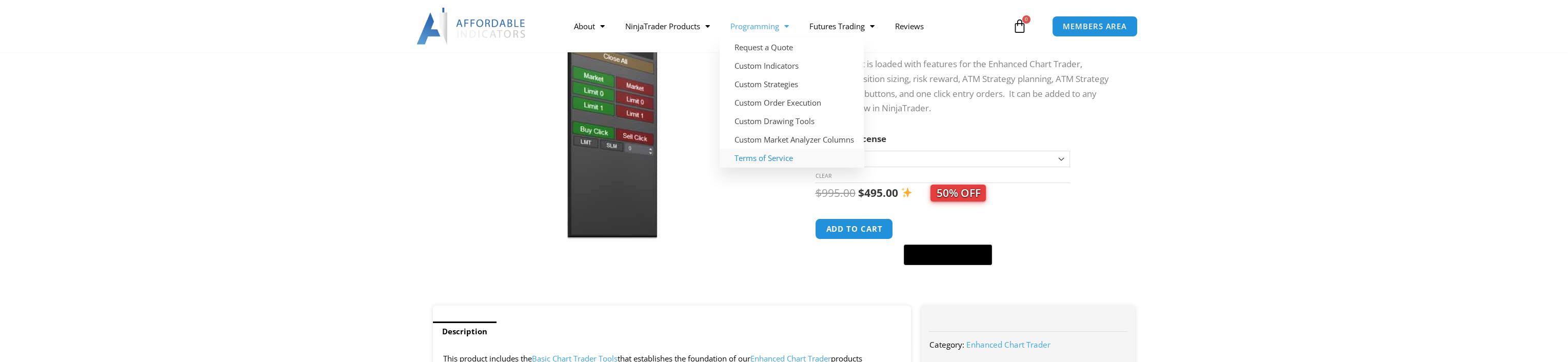
scroll to position [136, 0]
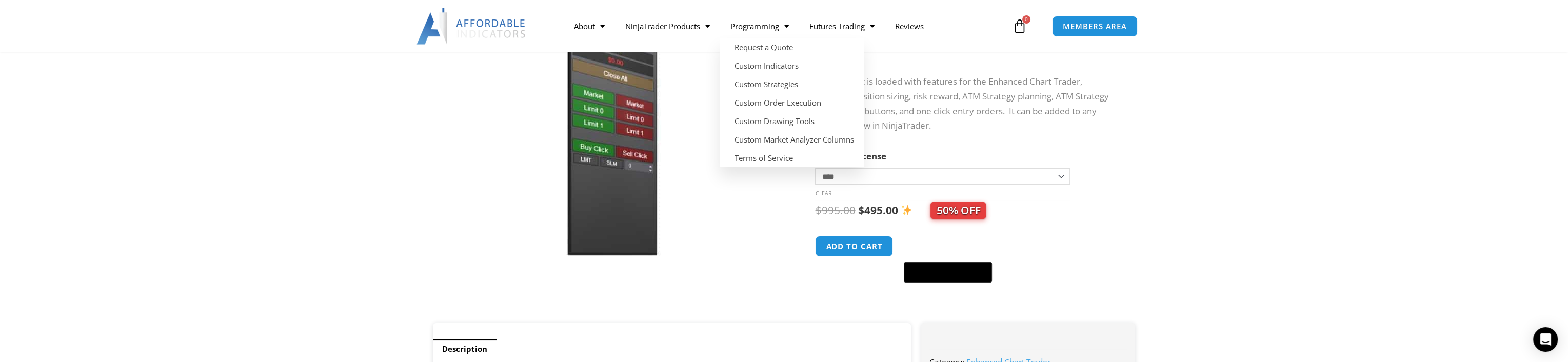
drag, startPoint x: 1332, startPoint y: 169, endPoint x: 1318, endPoint y: 165, distance: 14.6
click at [1332, 169] on section "**********" at bounding box center [784, 144] width 1568 height 358
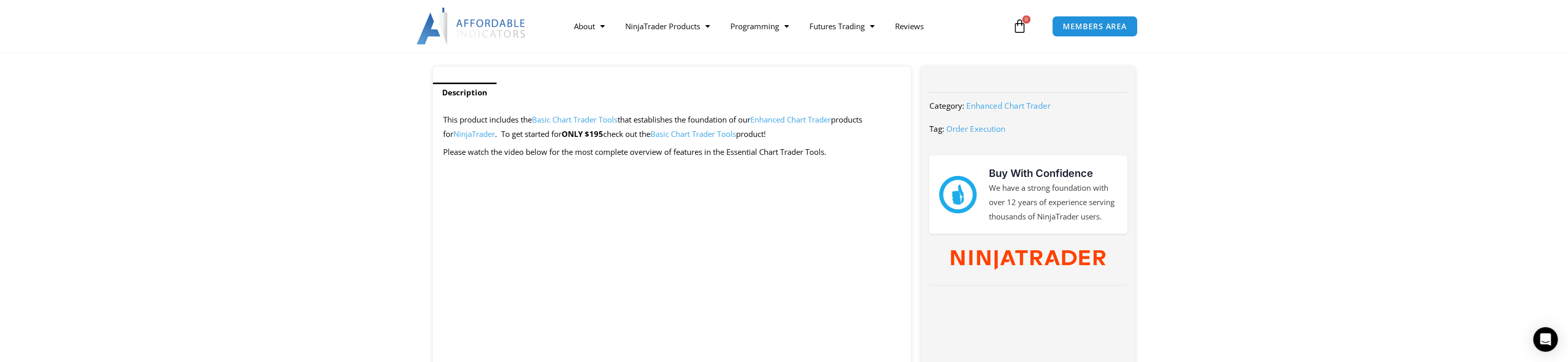
scroll to position [410, 0]
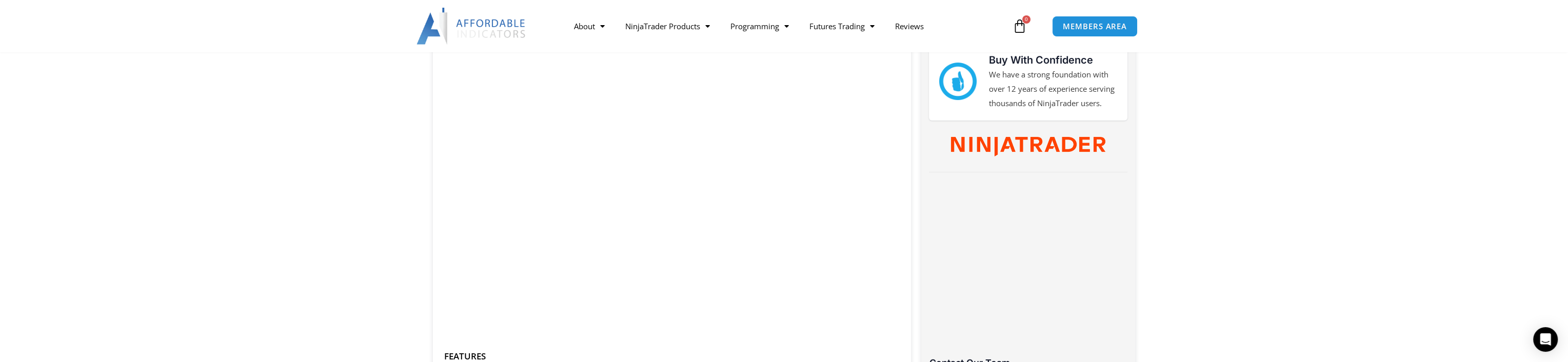
scroll to position [273, 0]
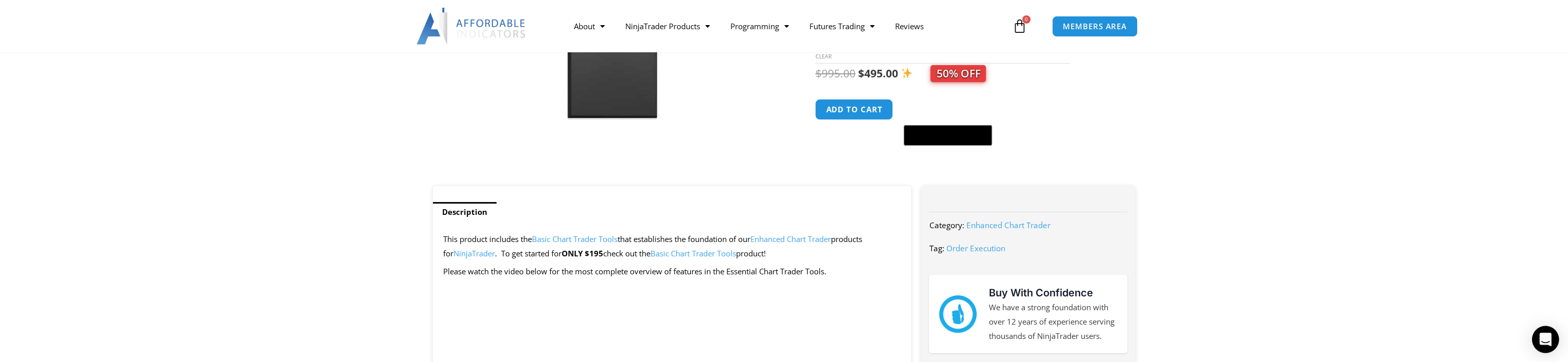
click at [1551, 334] on div "Open Intercom Messenger" at bounding box center [1545, 339] width 27 height 27
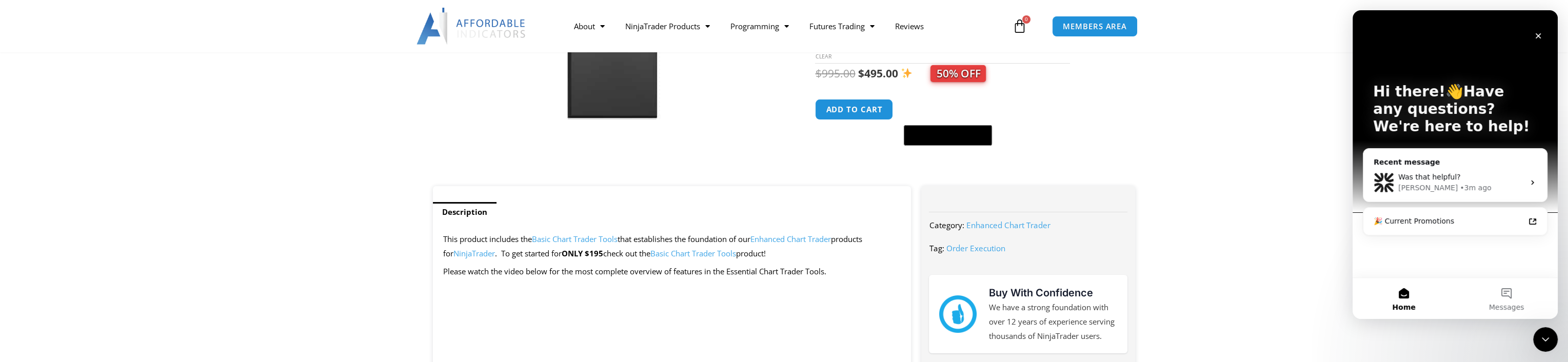
scroll to position [0, 0]
click at [1443, 180] on span "Was that helpful?" at bounding box center [1429, 177] width 62 height 9
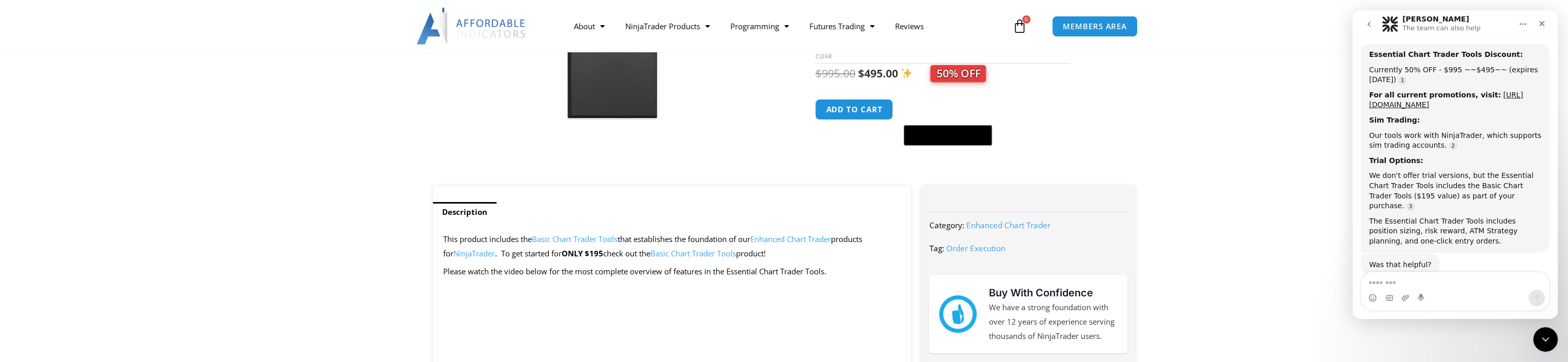
scroll to position [604, 0]
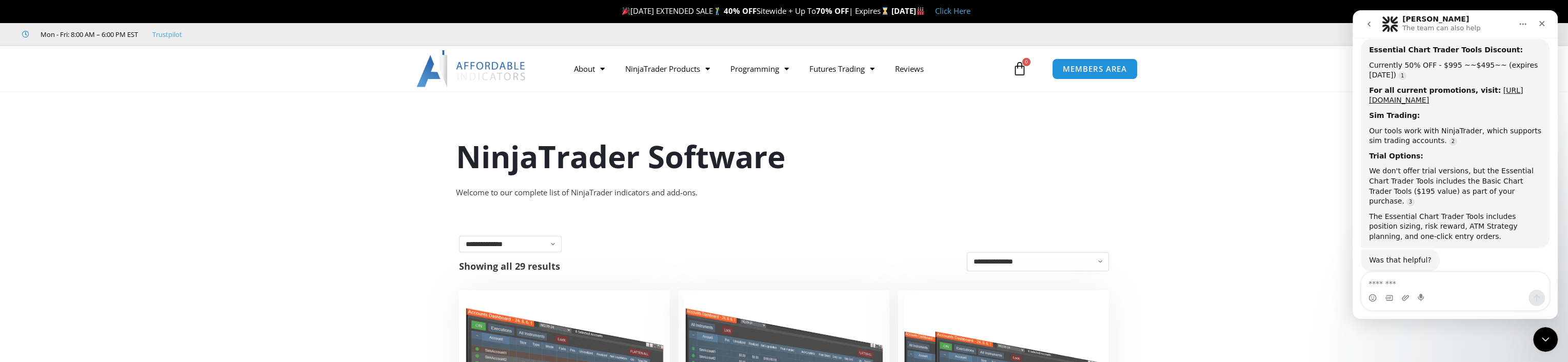
scroll to position [543, 0]
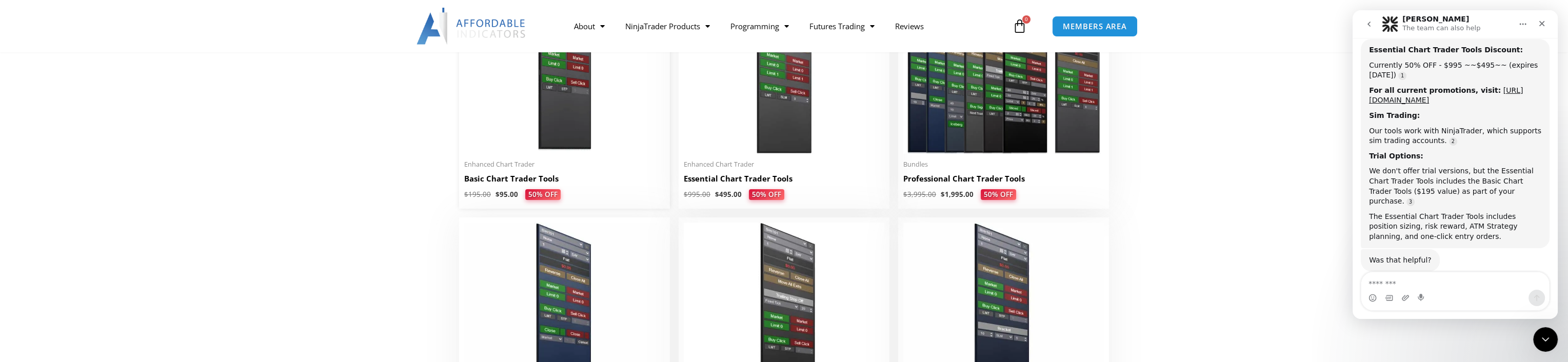
click at [579, 107] on img at bounding box center [564, 67] width 200 height 172
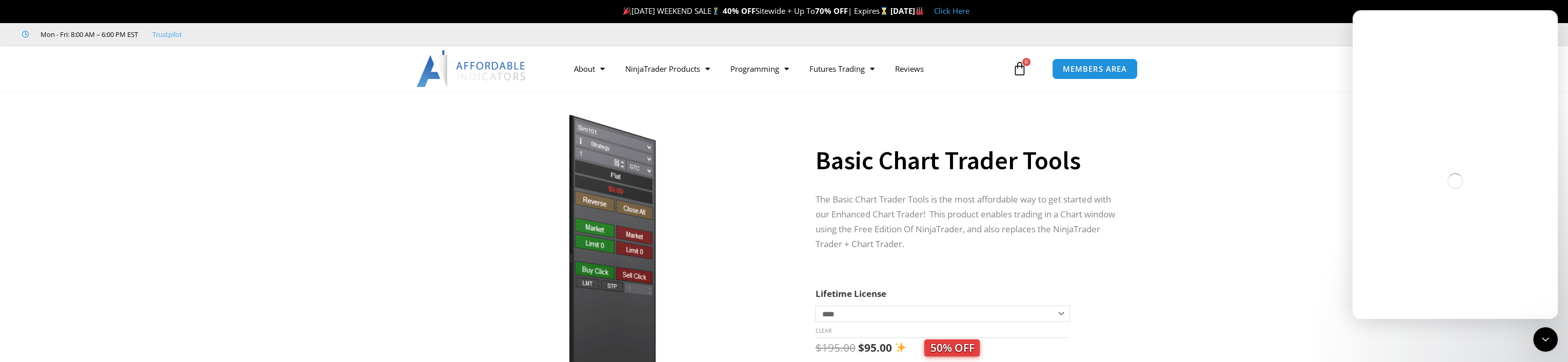
click at [616, 224] on img at bounding box center [612, 251] width 330 height 284
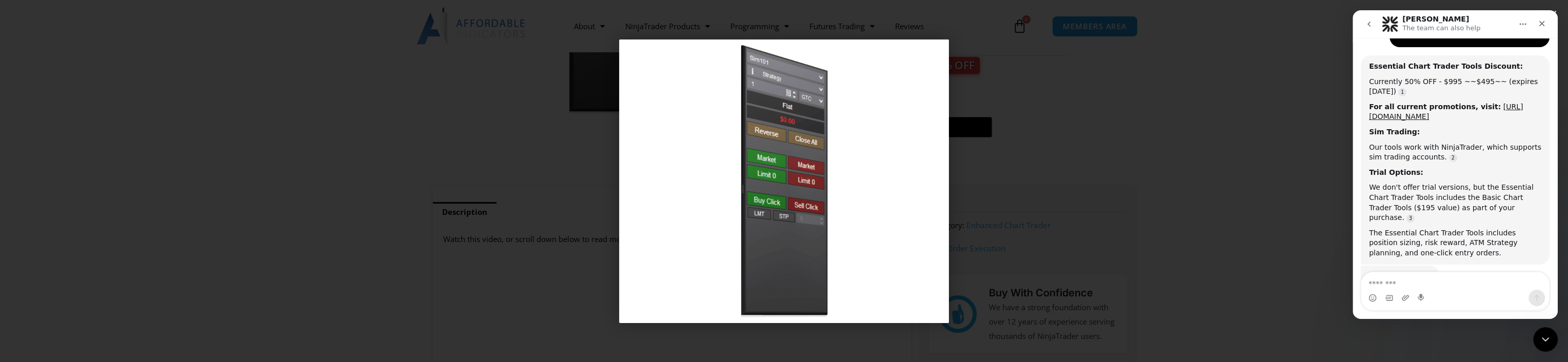
scroll to position [604, 0]
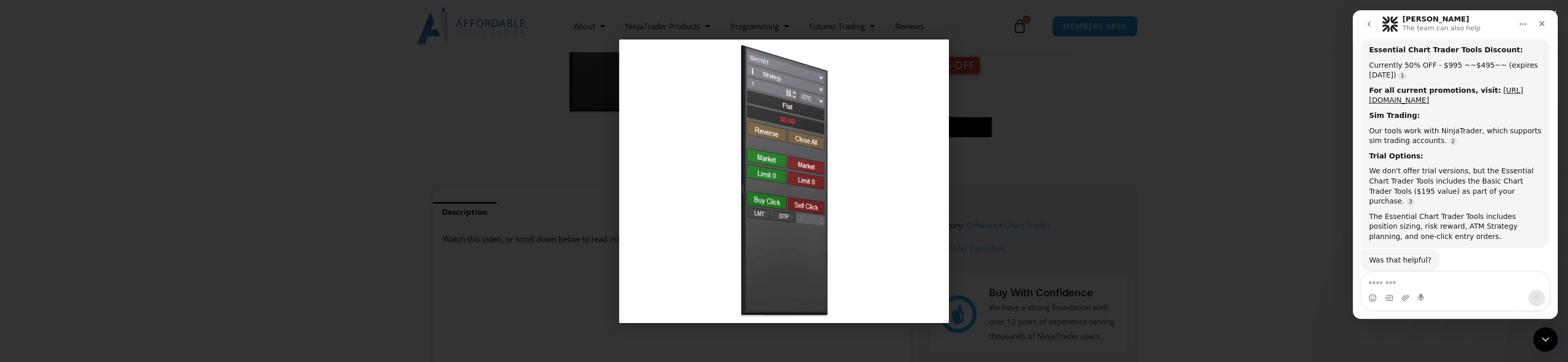
click at [1098, 225] on div "1 / 1" at bounding box center [784, 181] width 1496 height 290
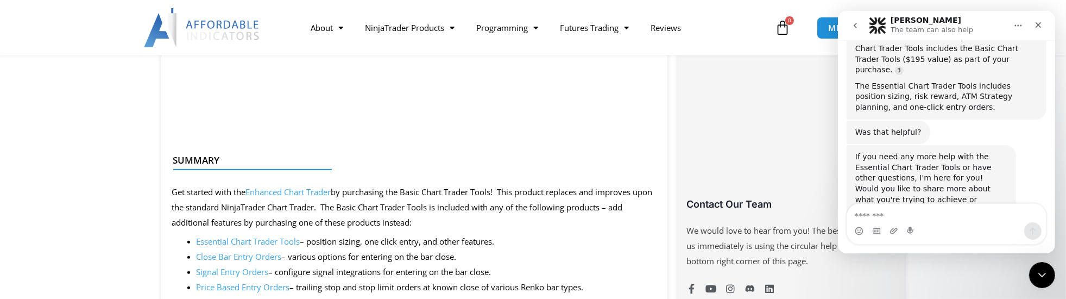
scroll to position [791, 0]
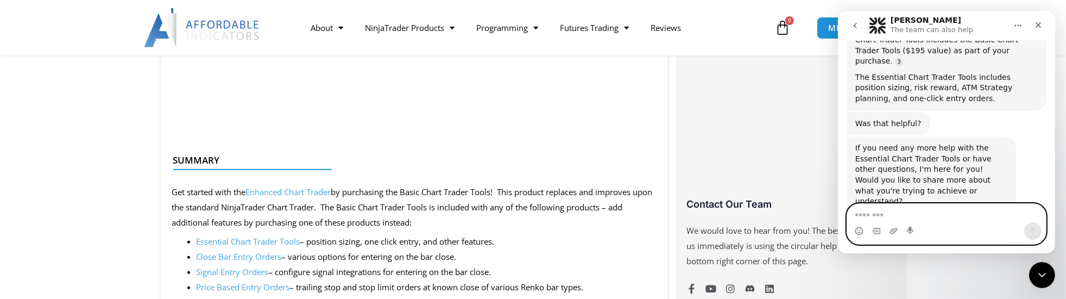
click at [927, 219] on textarea "Message…" at bounding box center [946, 213] width 199 height 18
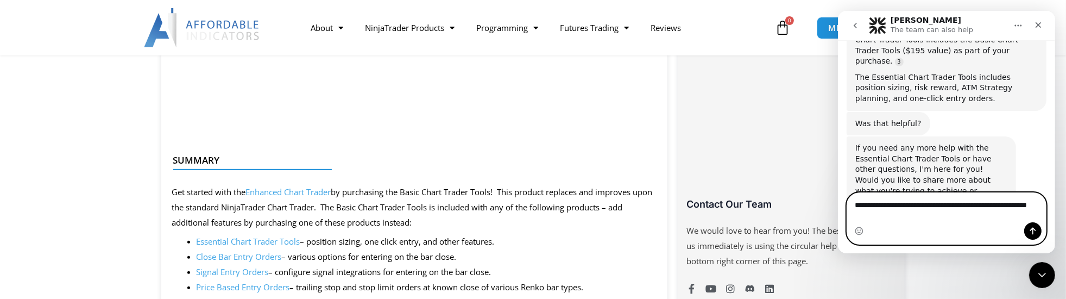
scroll to position [802, 0]
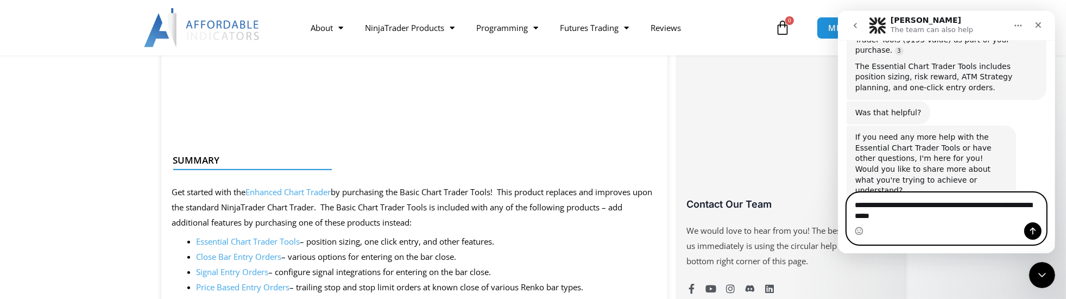
type textarea "**********"
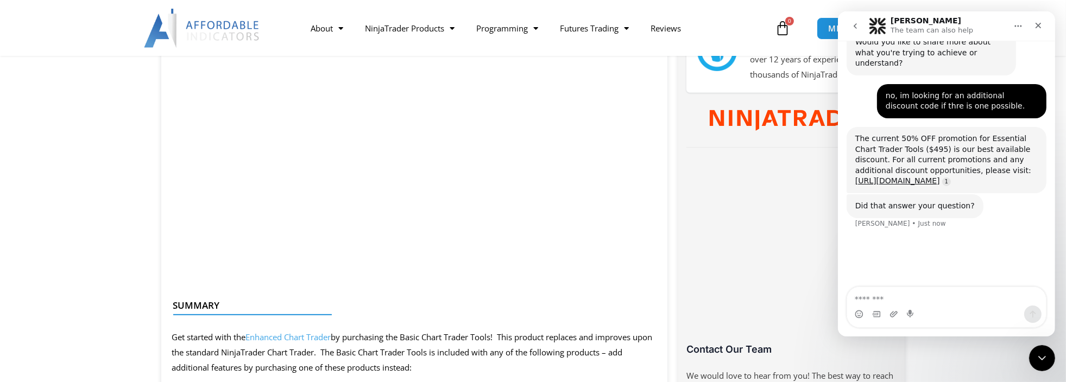
scroll to position [932, 0]
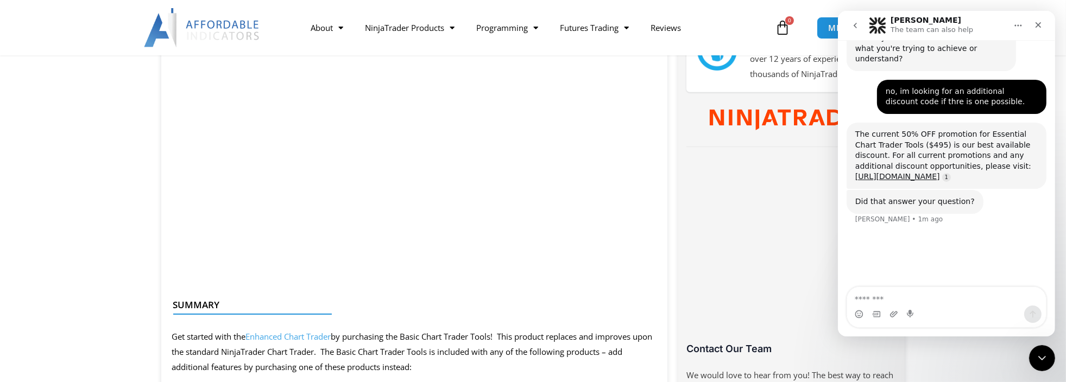
click at [922, 303] on textarea "Message…" at bounding box center [946, 296] width 199 height 18
click at [1040, 26] on icon "Close" at bounding box center [1037, 25] width 9 height 9
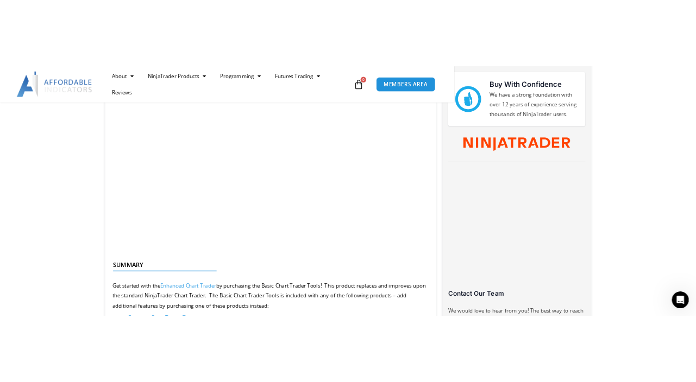
scroll to position [594, 0]
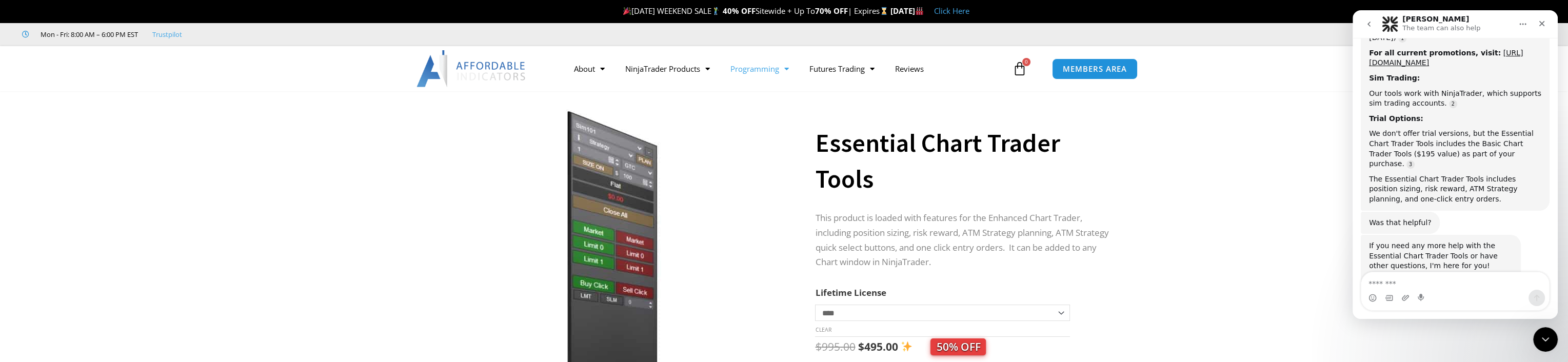
scroll to position [667, 0]
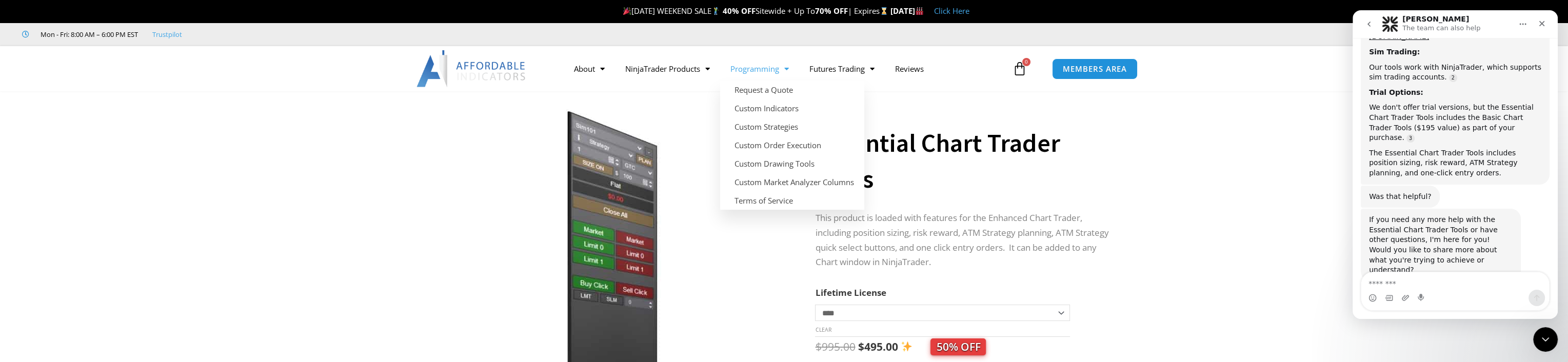
click at [765, 74] on link "Programming" at bounding box center [759, 68] width 79 height 24
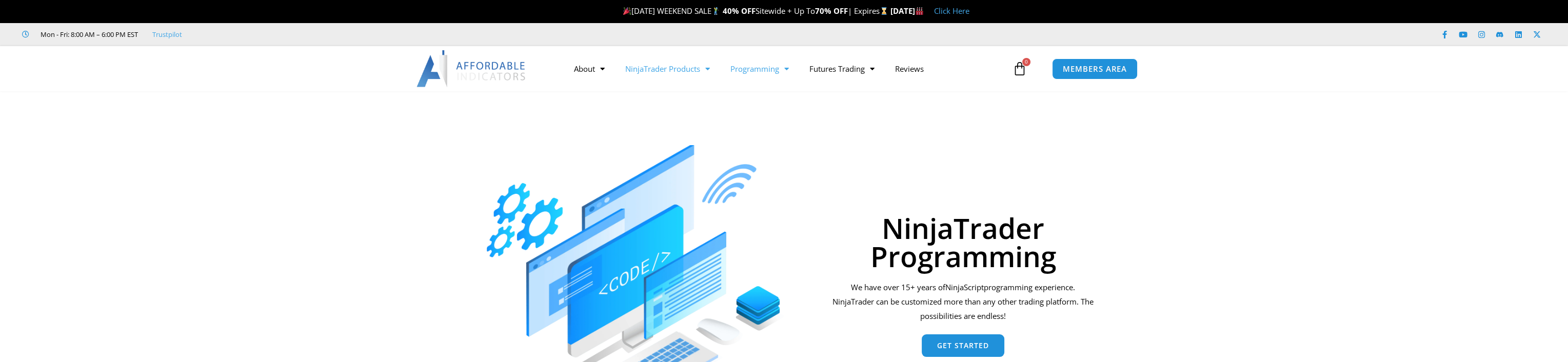
click at [688, 64] on link "NinjaTrader Products" at bounding box center [667, 68] width 105 height 24
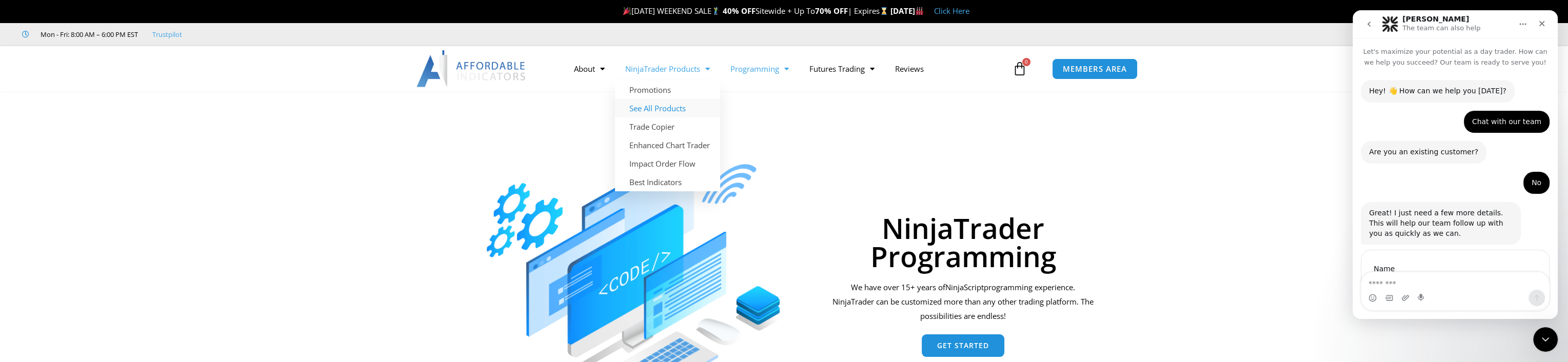
scroll to position [564, 0]
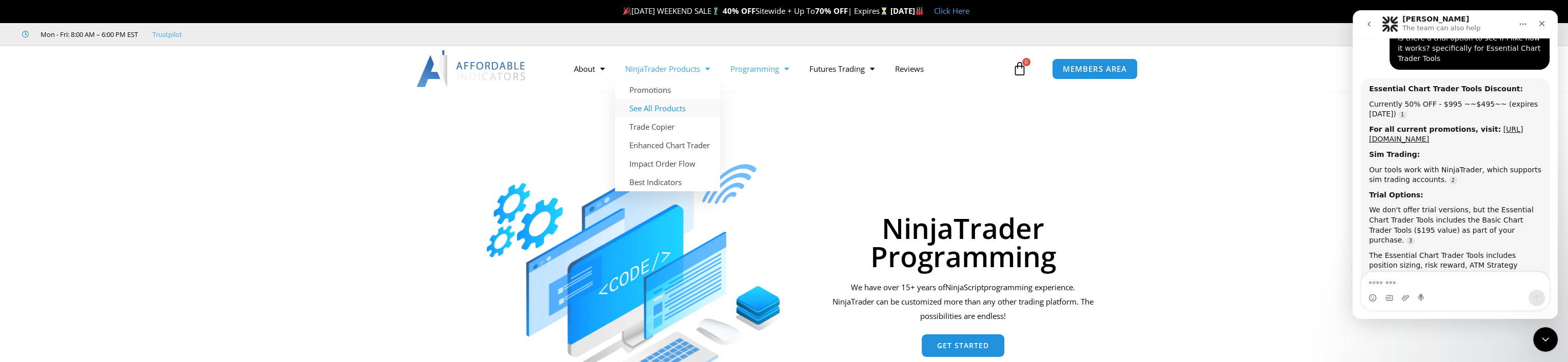
click at [668, 106] on link "See All Products" at bounding box center [667, 109] width 105 height 19
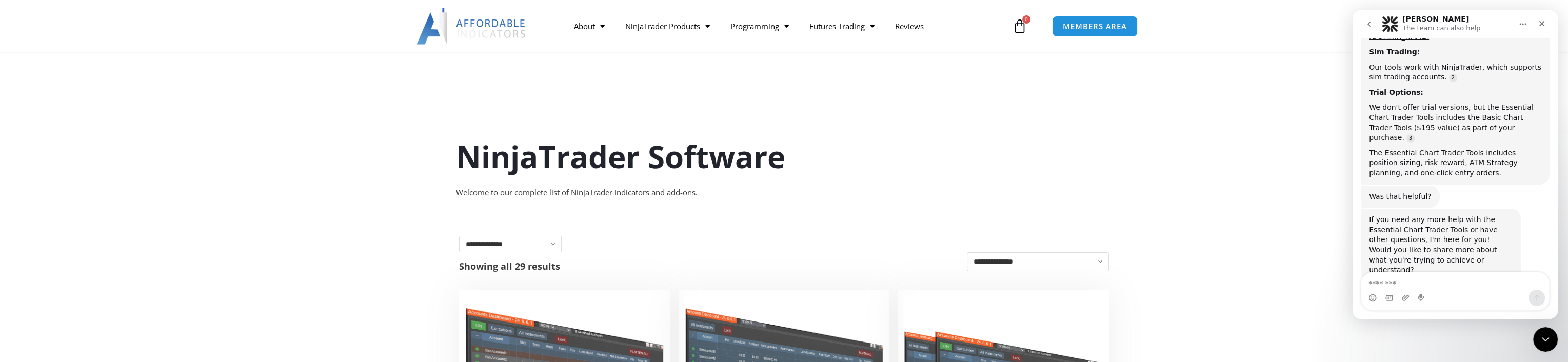
scroll to position [543, 0]
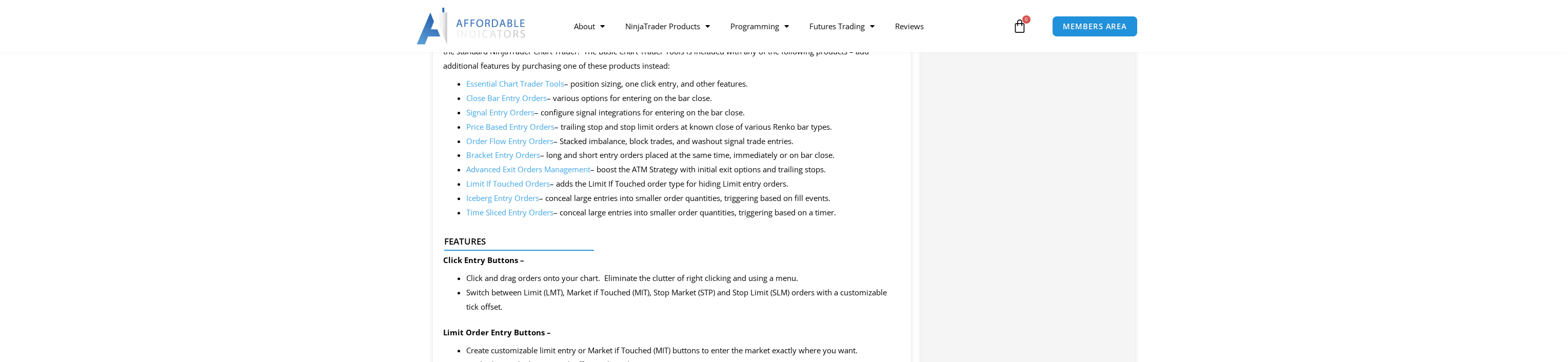
scroll to position [684, 0]
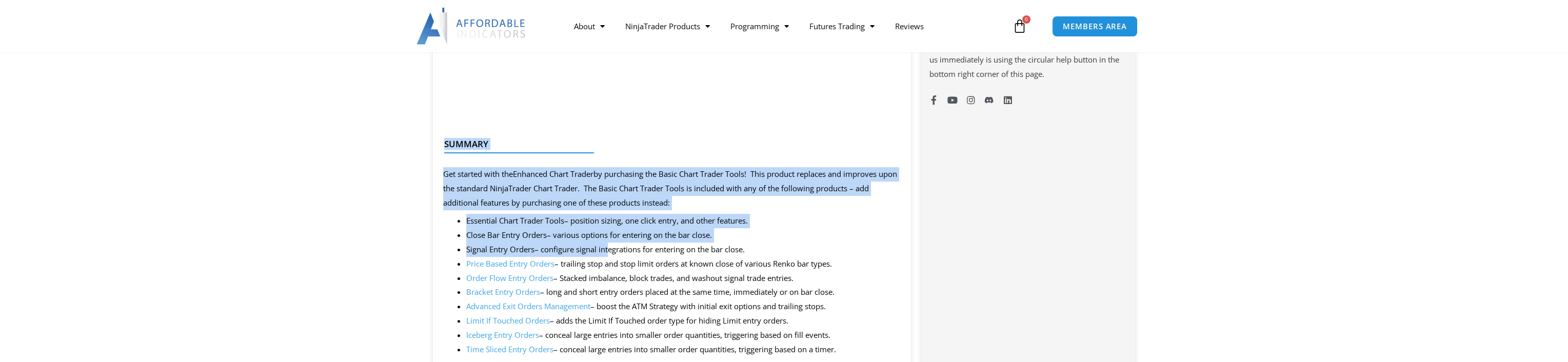
drag, startPoint x: 442, startPoint y: 140, endPoint x: 610, endPoint y: 243, distance: 197.1
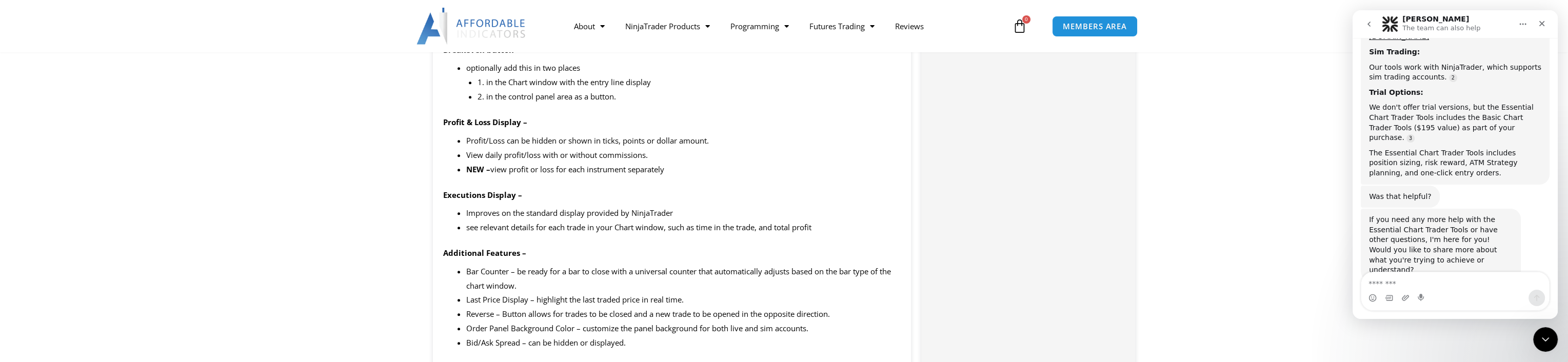
scroll to position [1506, 0]
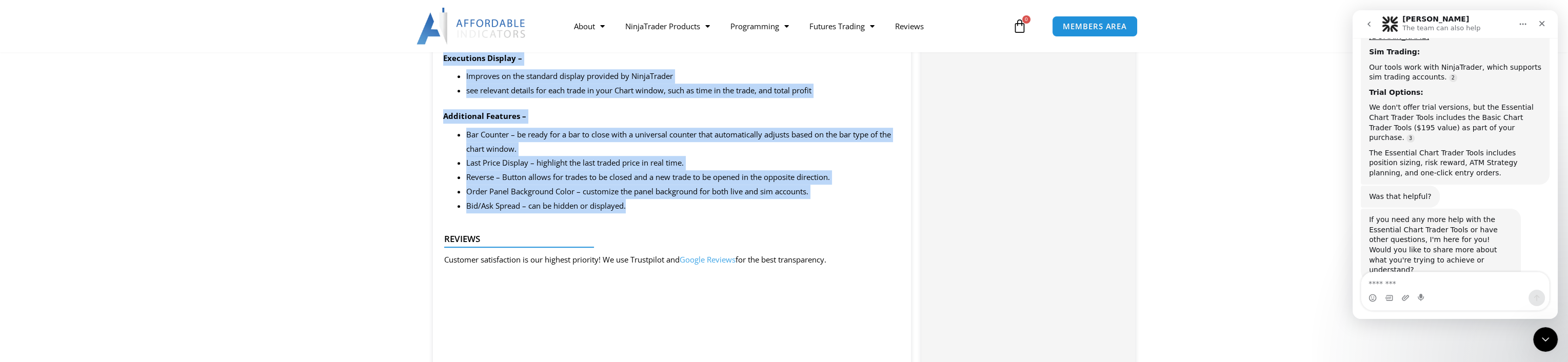
click at [655, 208] on li "Bid/Ask Spread – can be hidden or displayed." at bounding box center [684, 206] width 435 height 14
copy div "Summary Get started with the Enhanced Chart Trader by purchasing the Basic Char…"
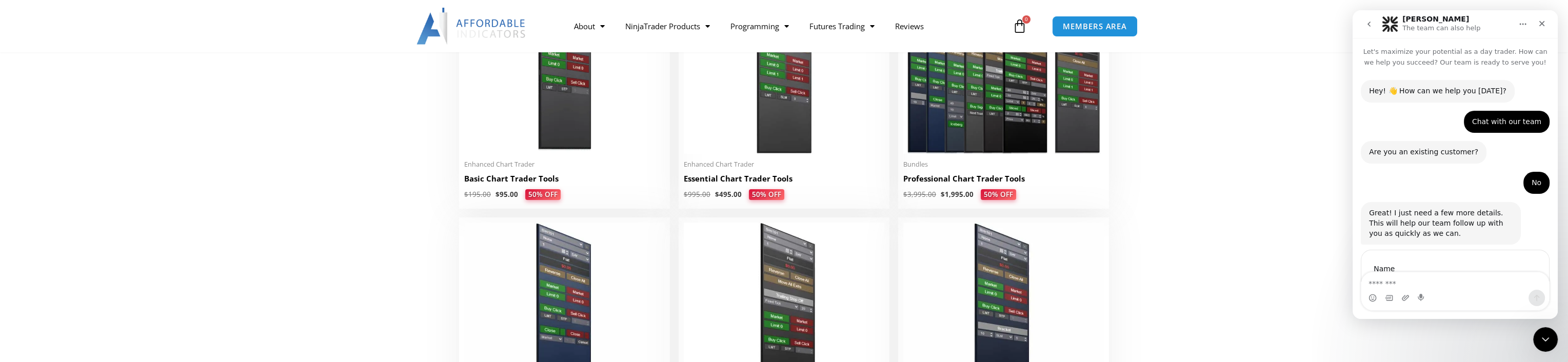
scroll to position [2, 0]
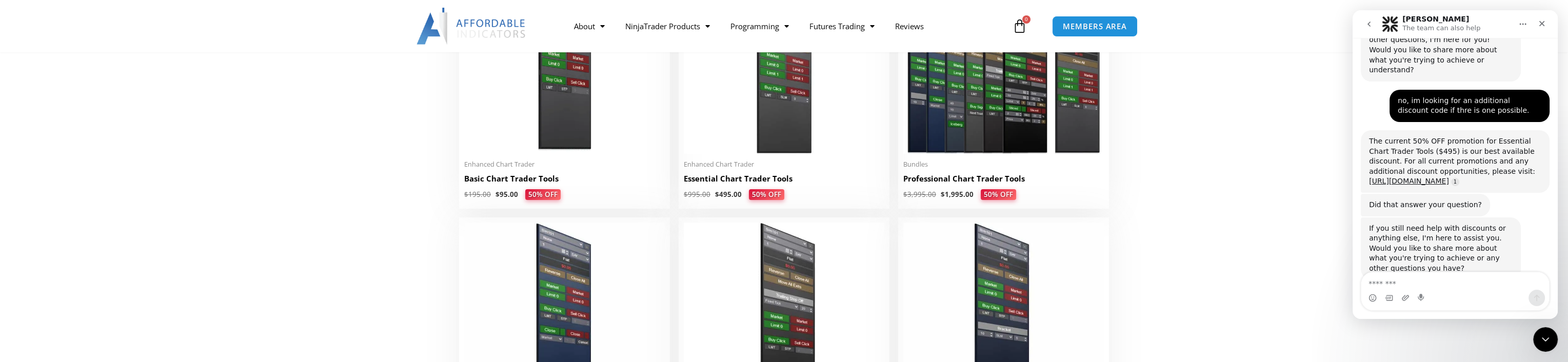
click at [1465, 224] on div "If you still need help with discounts or anything else, I'm here to assist you.…" at bounding box center [1440, 249] width 144 height 50
click at [1400, 283] on textarea "Message…" at bounding box center [1455, 281] width 188 height 17
